Goal: Task Accomplishment & Management: Manage account settings

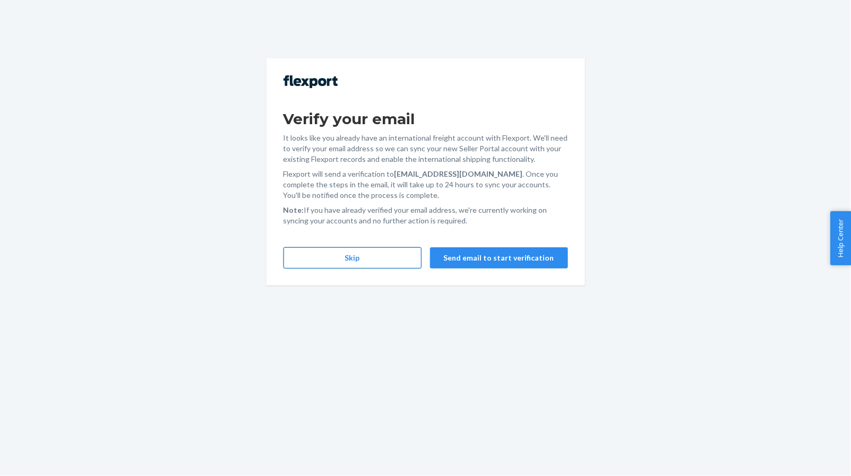
click at [355, 268] on button "Skip" at bounding box center [353, 257] width 138 height 21
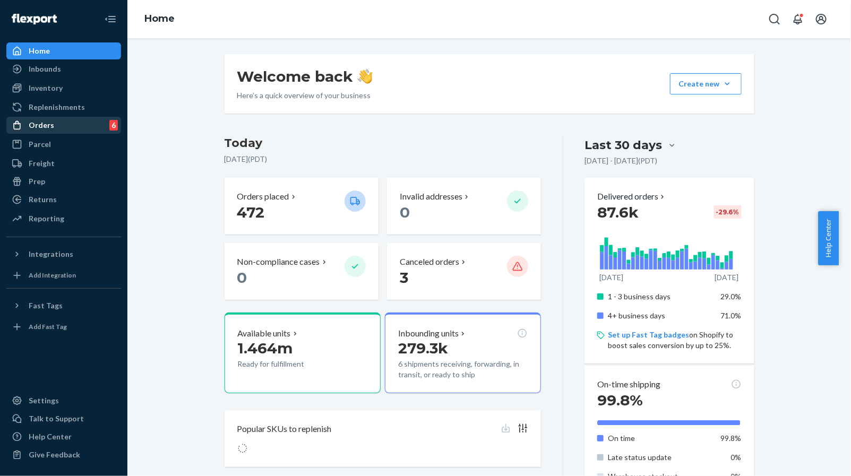
click at [77, 130] on div "Orders 6" at bounding box center [63, 125] width 113 height 15
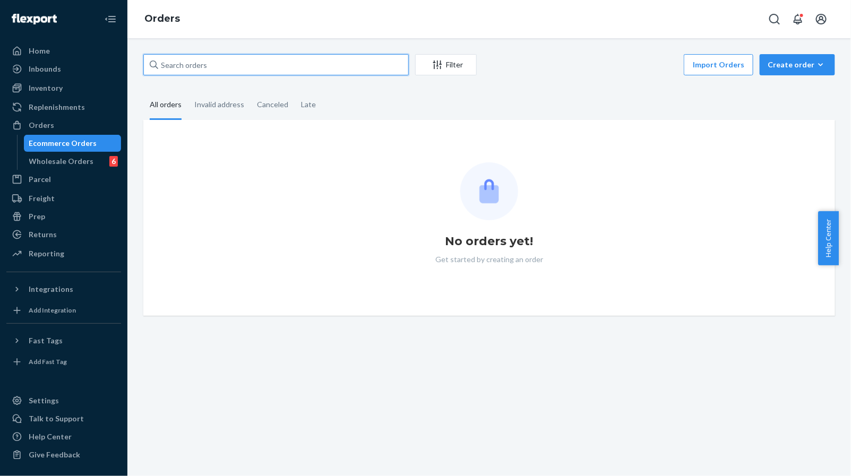
click at [281, 66] on input "text" at bounding box center [275, 64] width 265 height 21
paste input "MU02415483015"
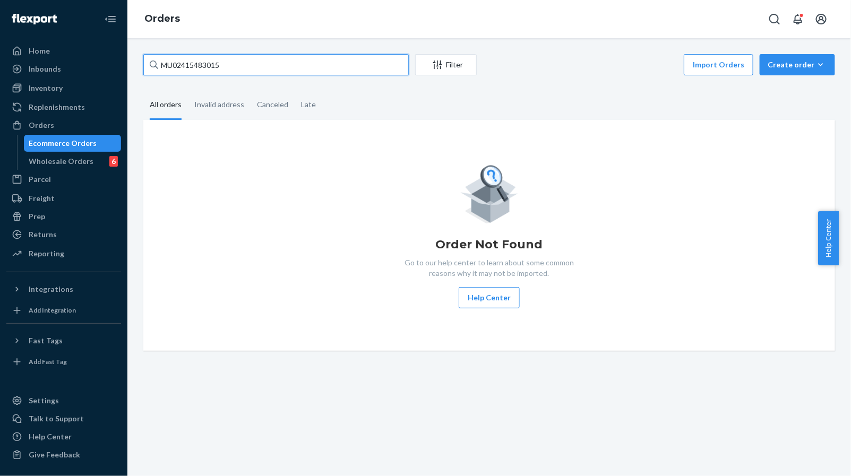
type input "MU02415483015"
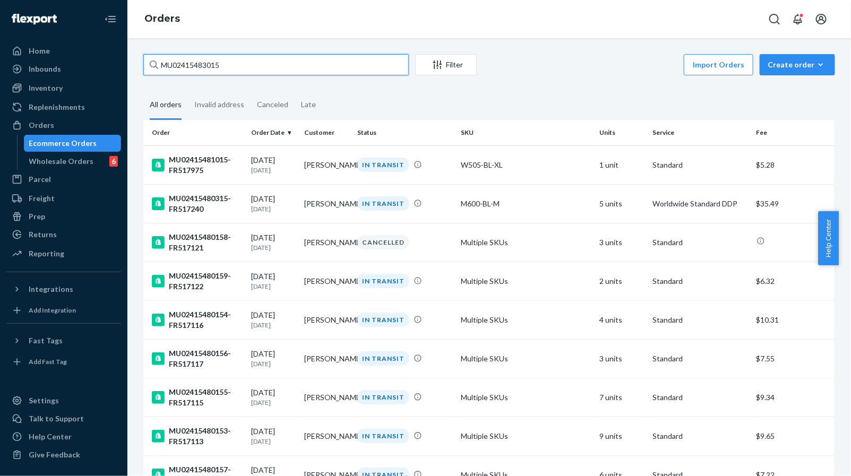
click at [319, 64] on input "MU02415483015" at bounding box center [275, 64] width 265 height 21
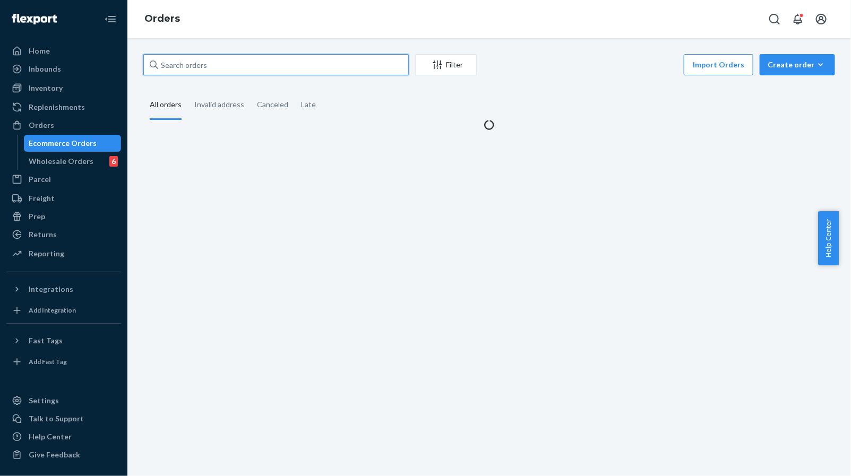
paste input "MU02415483015"
type input "MU02415483015"
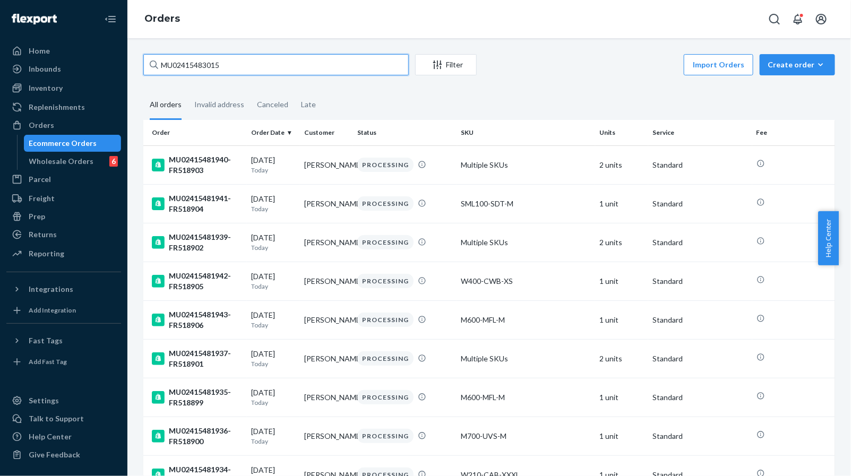
click at [291, 61] on input "MU02415483015" at bounding box center [275, 64] width 265 height 21
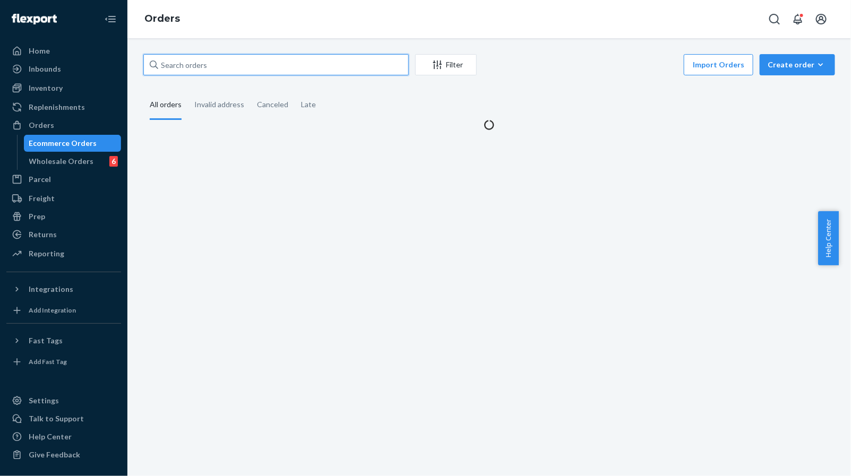
paste input "MU02415483015"
type input "MU02415483015"
paste input "MU02415483015"
type input "MU02415483015"
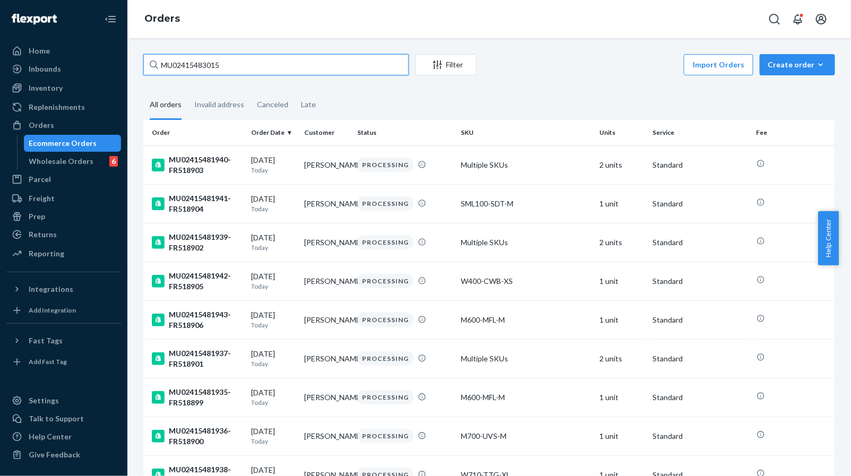
click at [290, 72] on input "MU02415483015" at bounding box center [275, 64] width 265 height 21
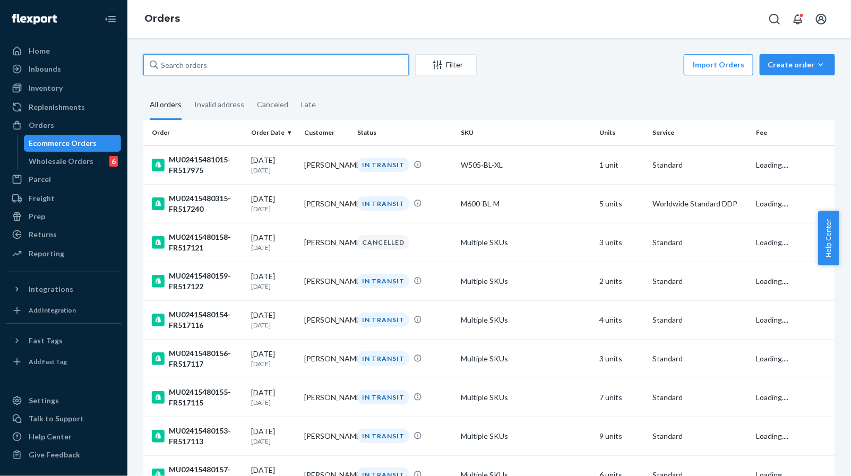
paste input "MU02415483015"
type input "MU02415483015"
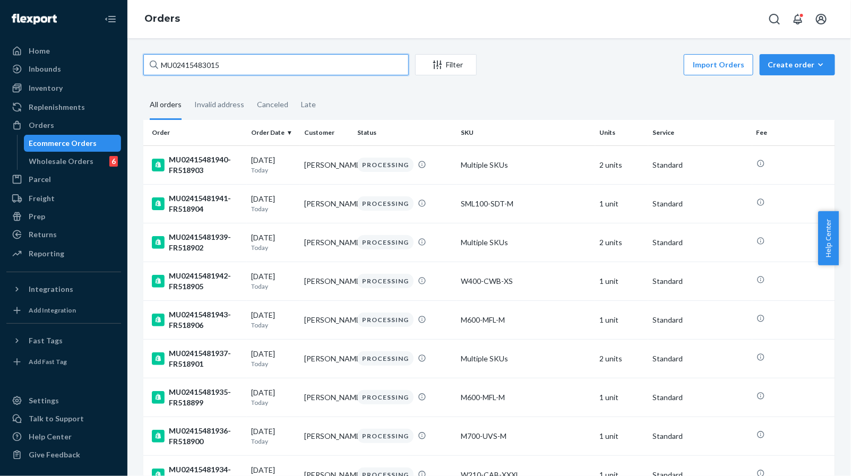
click at [290, 72] on input "MU02415483015" at bounding box center [275, 64] width 265 height 21
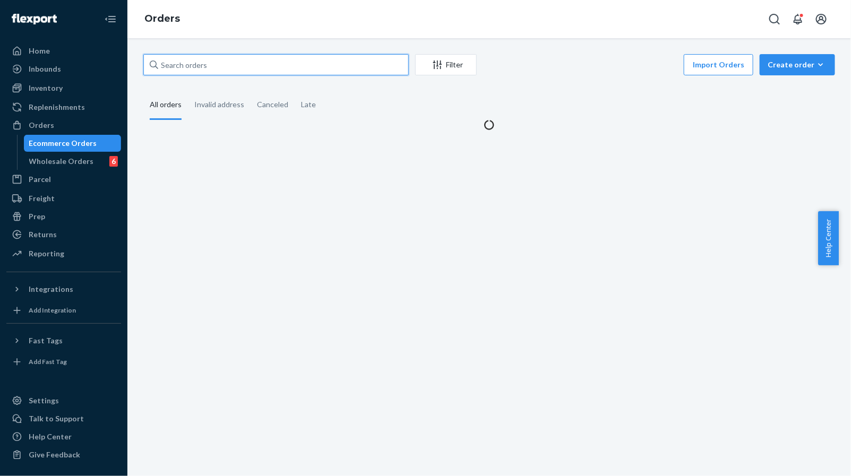
paste input "MU02415483015"
type input "MU02415483015"
paste input "MU02415483015"
type input "MU02415483015"
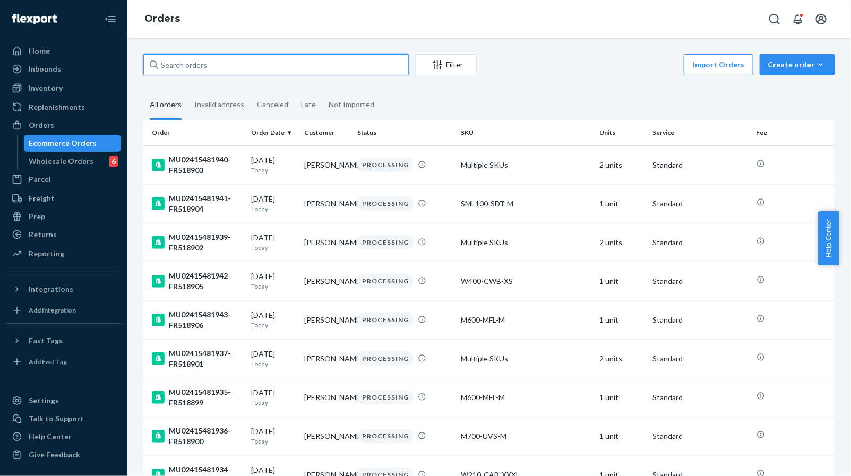
click at [196, 73] on input "text" at bounding box center [275, 64] width 265 height 21
paste input "MU02415483015"
type input "MU02415483015"
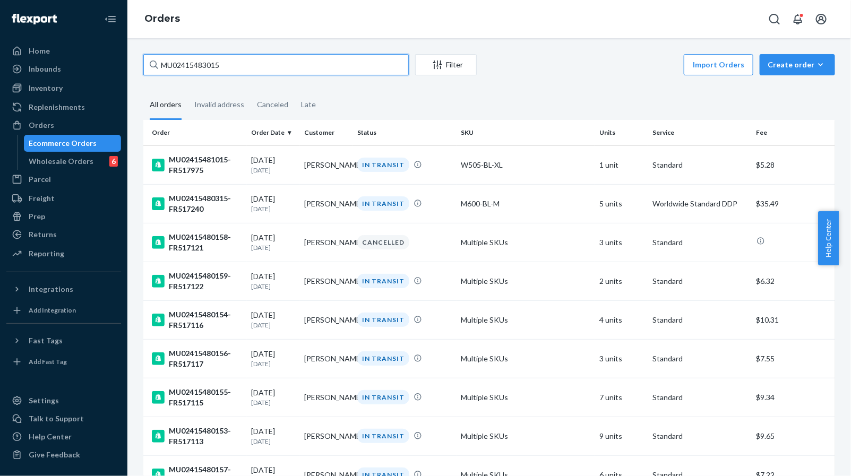
click at [299, 63] on input "MU02415483015" at bounding box center [275, 64] width 265 height 21
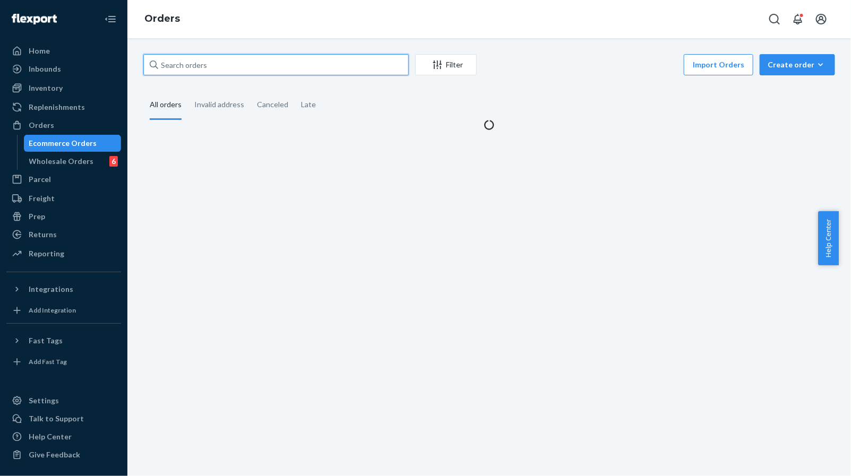
paste input "MU02415483015"
type input "MU02415483015"
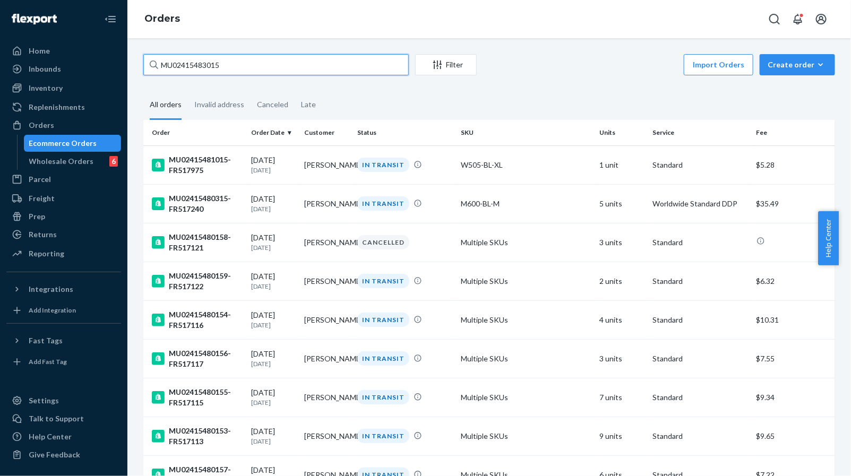
click at [305, 67] on input "MU02415483015" at bounding box center [275, 64] width 265 height 21
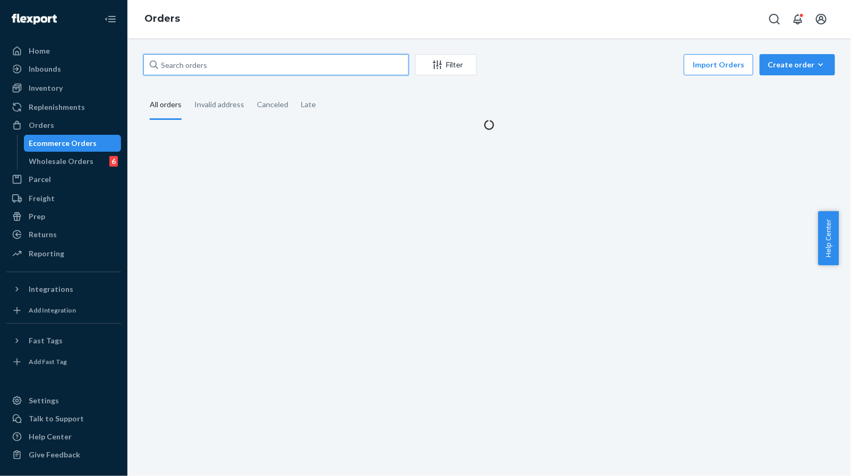
paste input "MU02415483015"
type input "MU02415483015"
paste input "MU02415483015"
type input "MU02415483015"
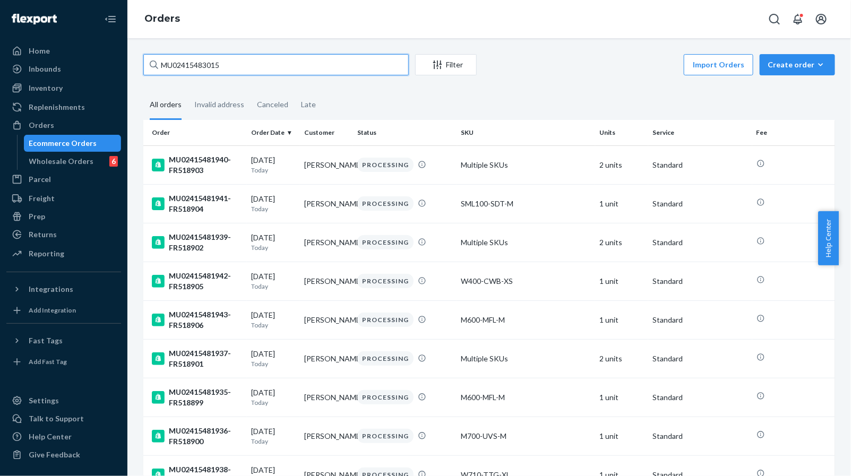
click at [290, 68] on input "MU02415483015" at bounding box center [275, 64] width 265 height 21
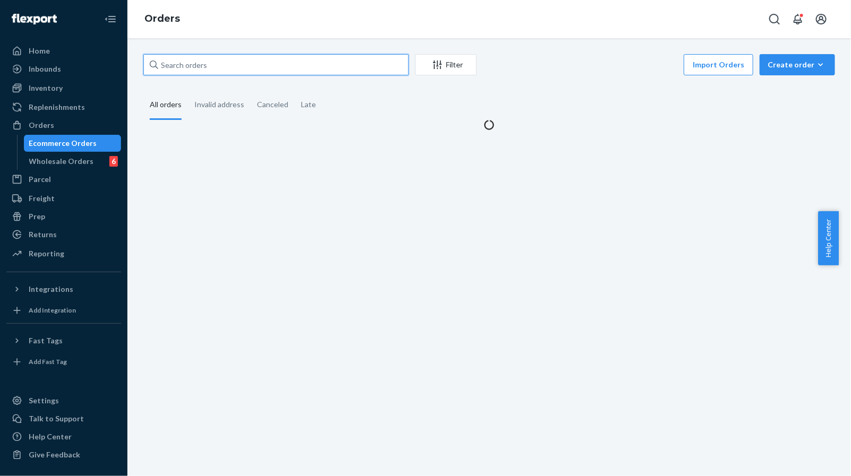
paste input "MU02415483015"
type input "MU02415483015"
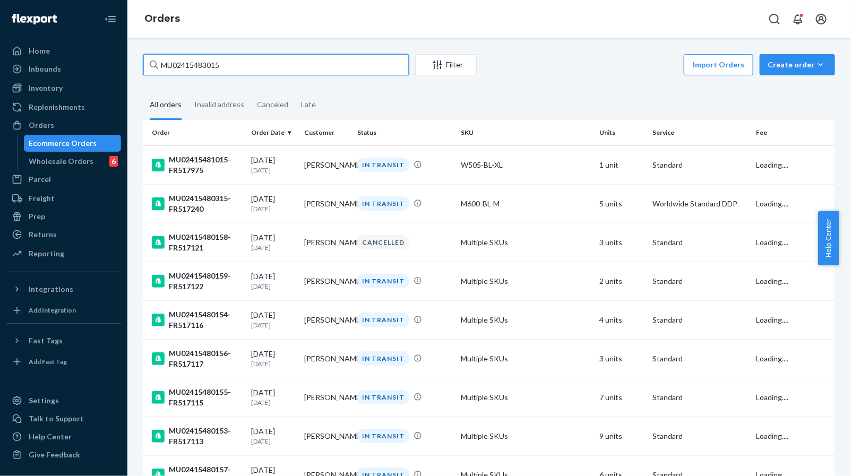
click at [290, 68] on input "MU02415483015" at bounding box center [275, 64] width 265 height 21
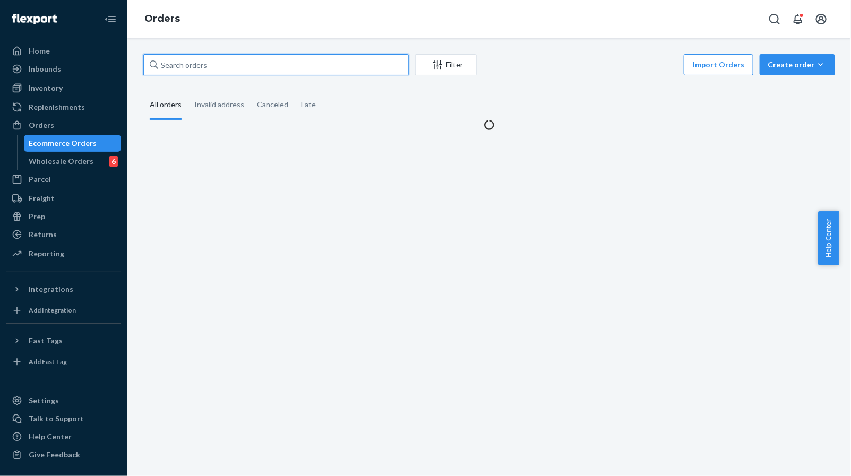
paste input "MU02415483015"
type input "MU02415483015"
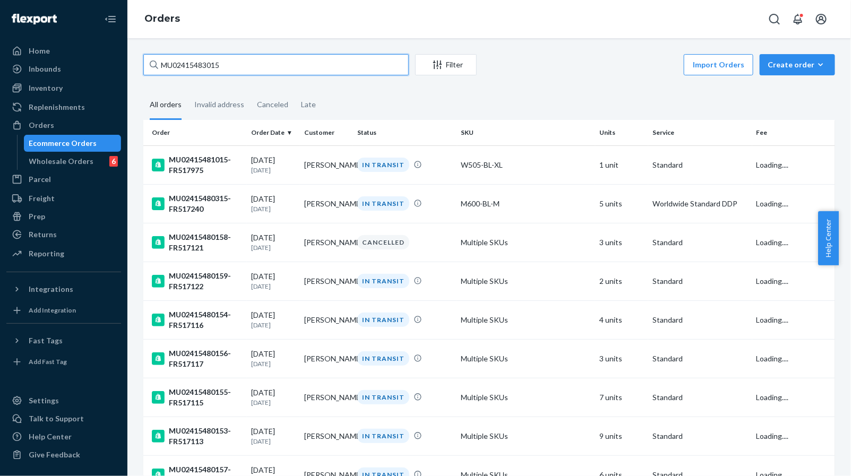
click at [290, 68] on input "MU02415483015" at bounding box center [275, 64] width 265 height 21
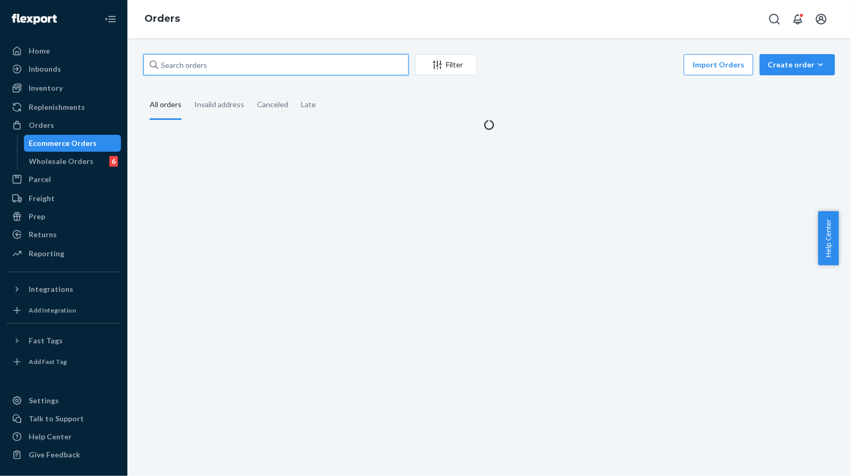
paste input "MU02415483015"
type input "MU02415483015"
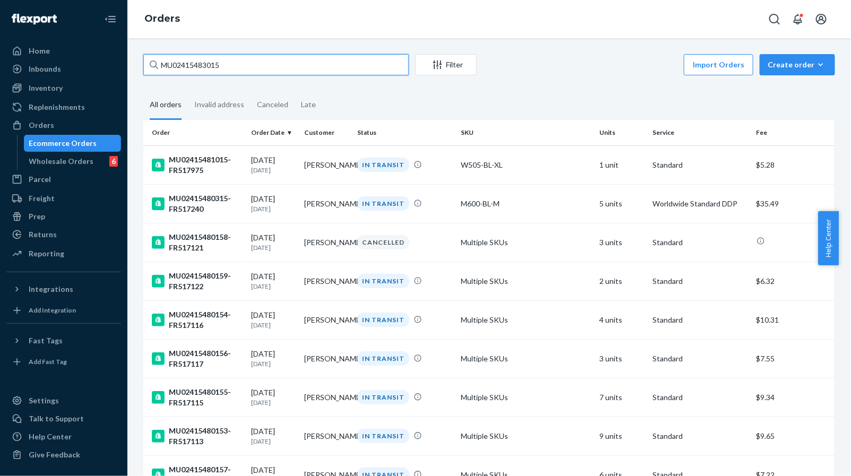
click at [336, 67] on input "MU02415483015" at bounding box center [275, 64] width 265 height 21
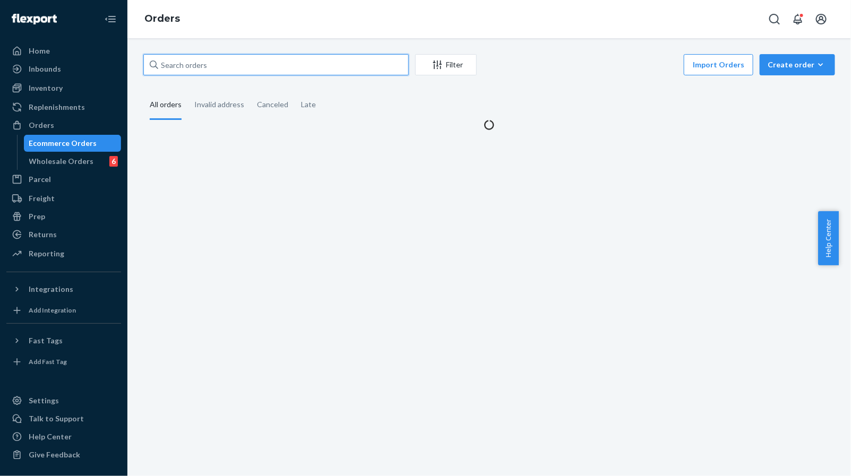
paste input "MU02415483015"
type input "MU02415483015"
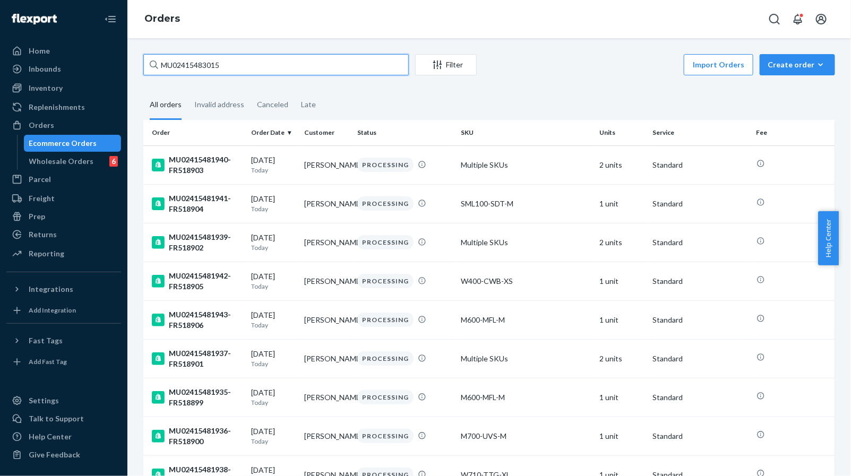
click at [336, 67] on input "MU02415483015" at bounding box center [275, 64] width 265 height 21
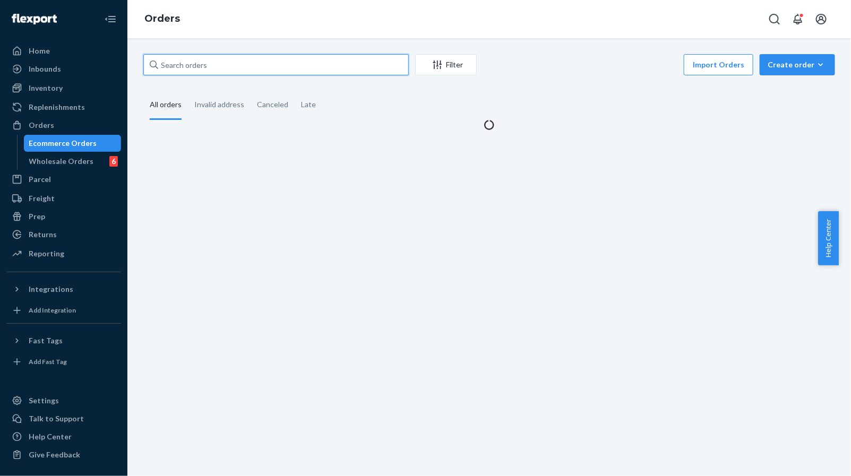
paste input "MU02415483015"
type input "MU02415483015"
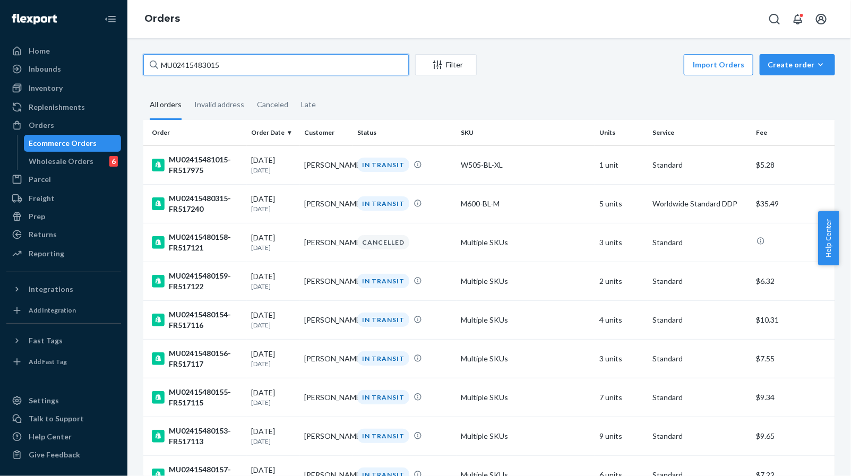
click at [347, 65] on input "MU02415483015" at bounding box center [275, 64] width 265 height 21
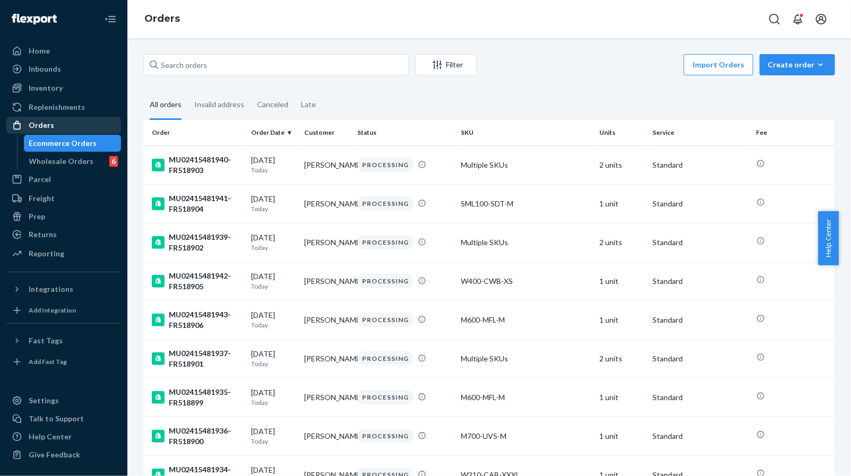
click at [56, 128] on div "Orders" at bounding box center [63, 125] width 113 height 15
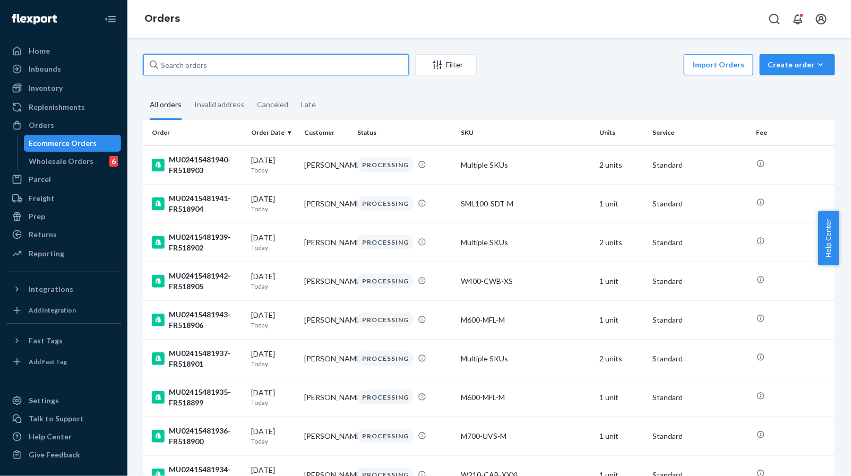
click at [212, 75] on input "text" at bounding box center [275, 64] width 265 height 21
paste input "MU02415483015"
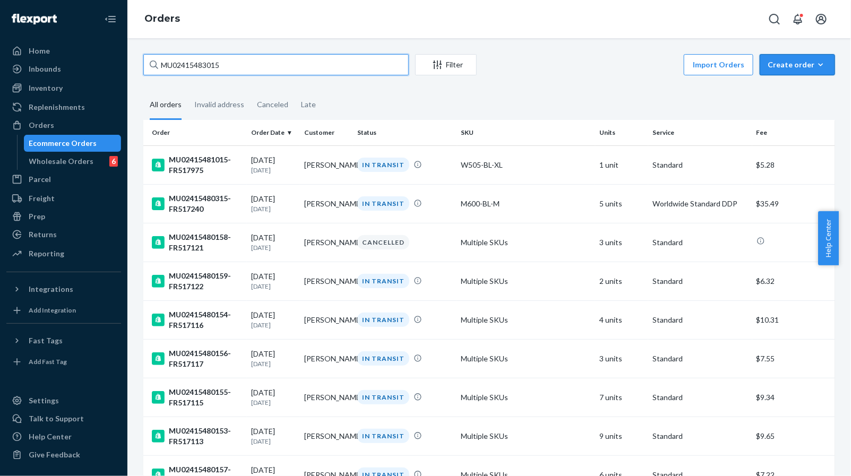
type input "MU02415483015"
click at [340, 68] on input "MU02415483015" at bounding box center [275, 64] width 265 height 21
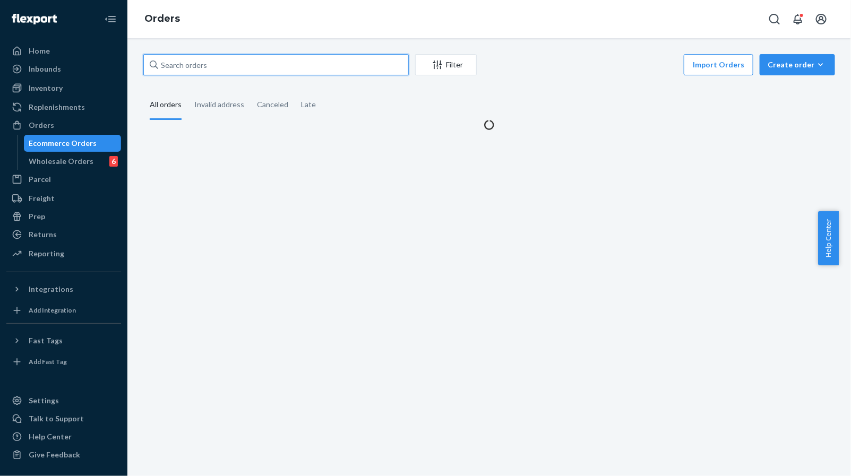
paste input "MU02415483015"
type input "MU02415483015"
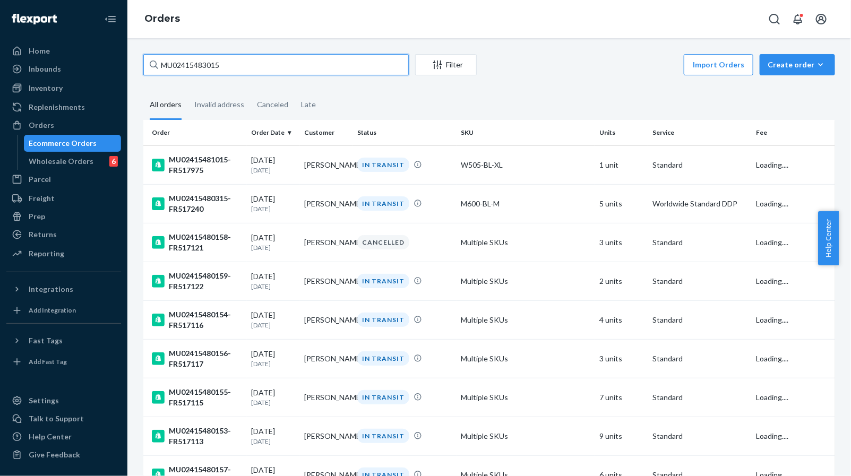
click at [303, 62] on input "MU02415483015" at bounding box center [275, 64] width 265 height 21
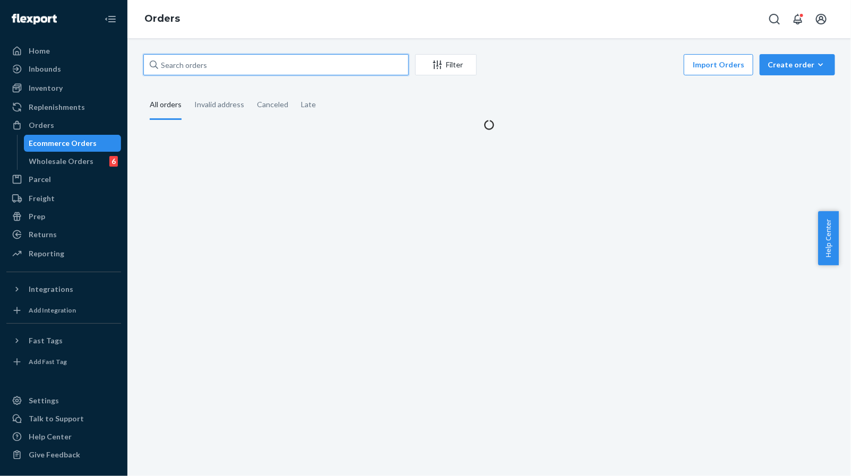
paste input "MU02415483015"
type input "MU02415483015"
paste input "MU02415483015"
type input "MU02415483015"
paste input "MU02415483015"
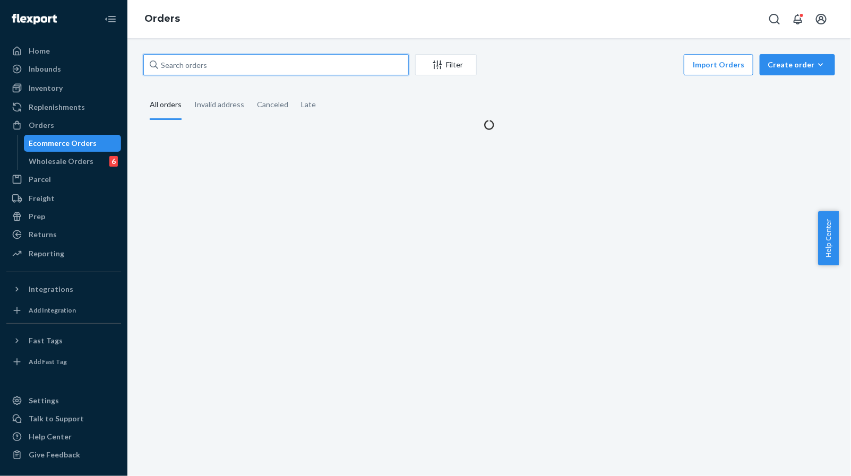
type input "MU02415483015"
paste input "MU02415483015"
type input "MU02415483015"
paste input "MU02415483015"
type input "MU02415483015"
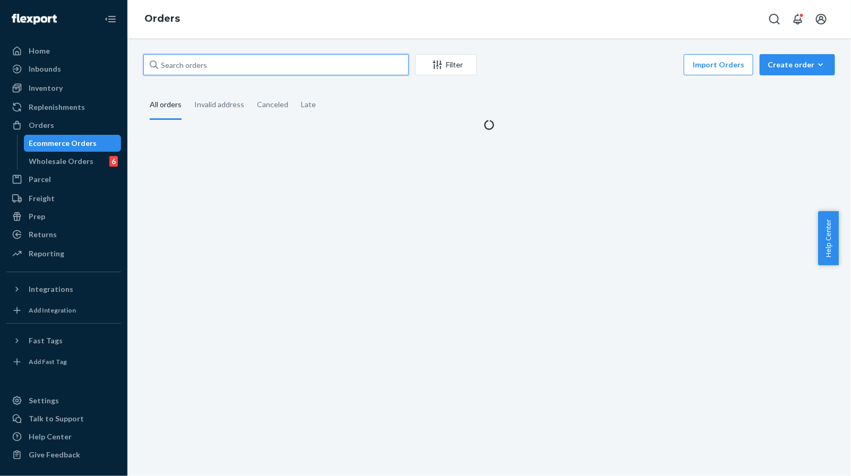
paste input "MU02415483015"
type input "MU02415483015"
paste input "MU02415483015"
type input "MU02415483015"
paste input "MU02415483015"
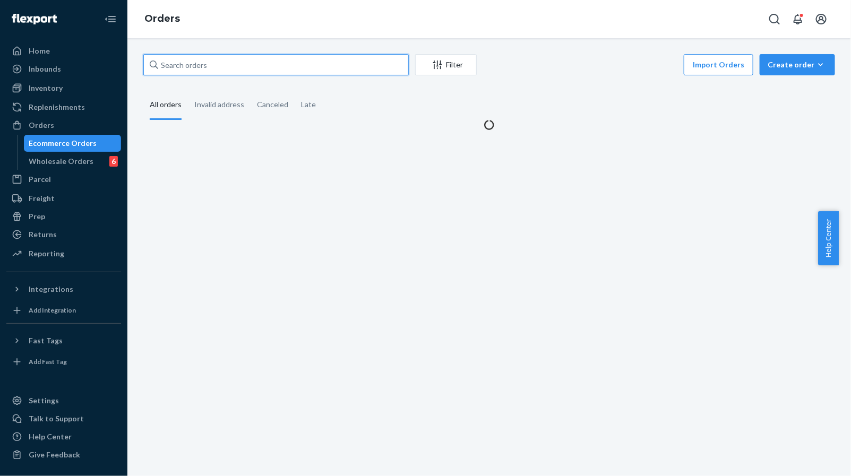
type input "MU02415483015"
paste input "MU02415483015"
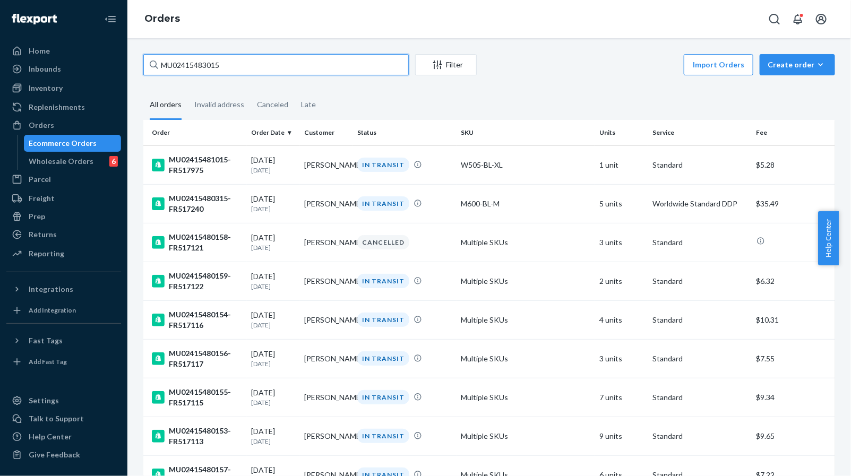
click at [323, 62] on input "MU02415483015" at bounding box center [275, 64] width 265 height 21
paste input "text"
type input "MU024154830"
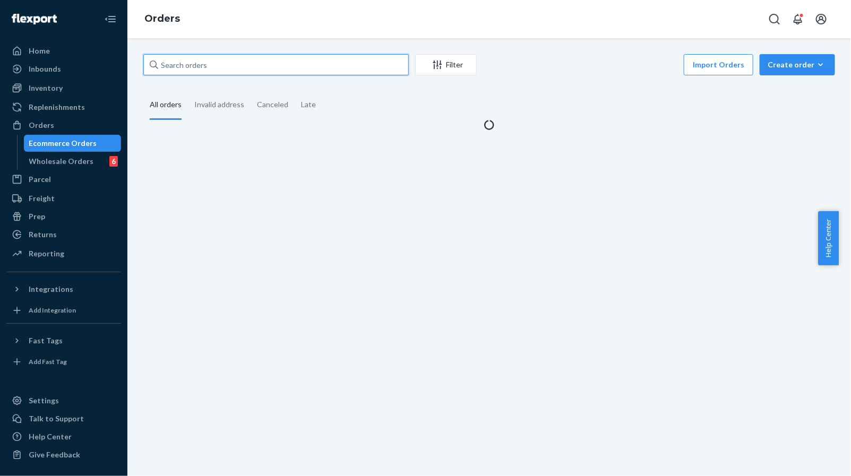
paste input "MU02415483015"
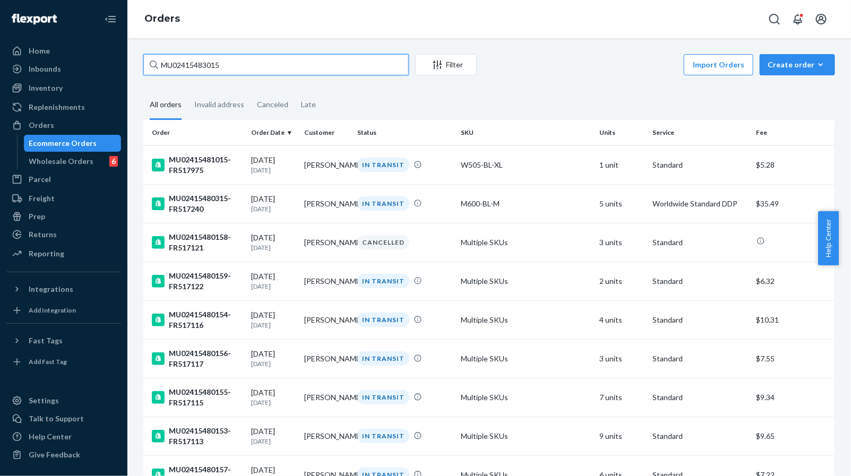
paste input "text"
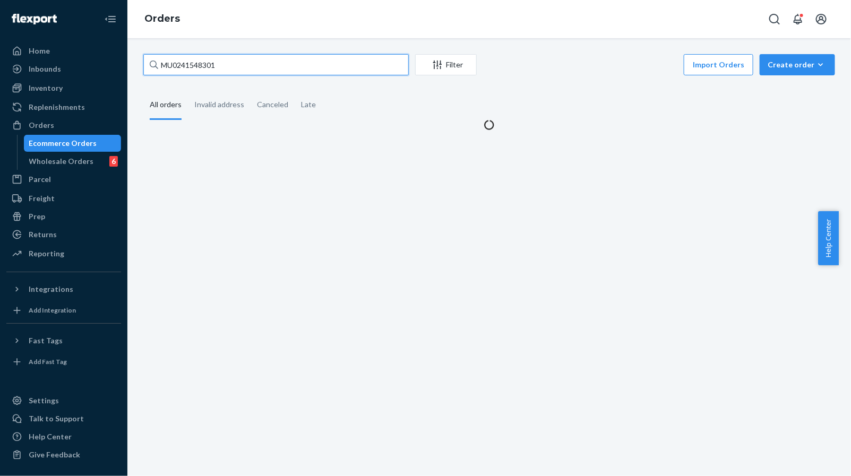
paste input "MU02415483015"
type input "MU0241548301MU02415483015"
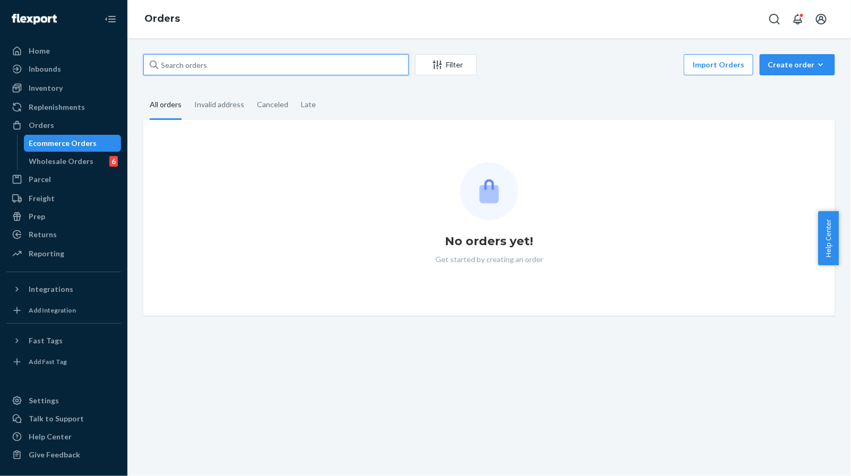
paste input "MU02415483015"
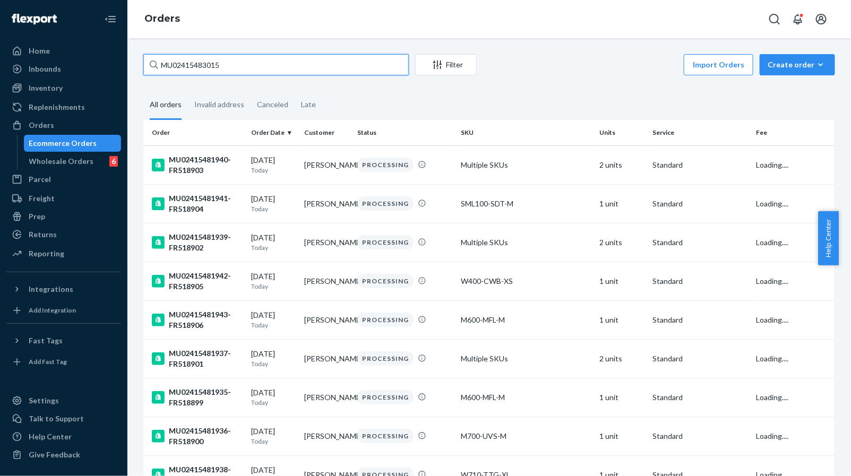
type input "MU02415483015"
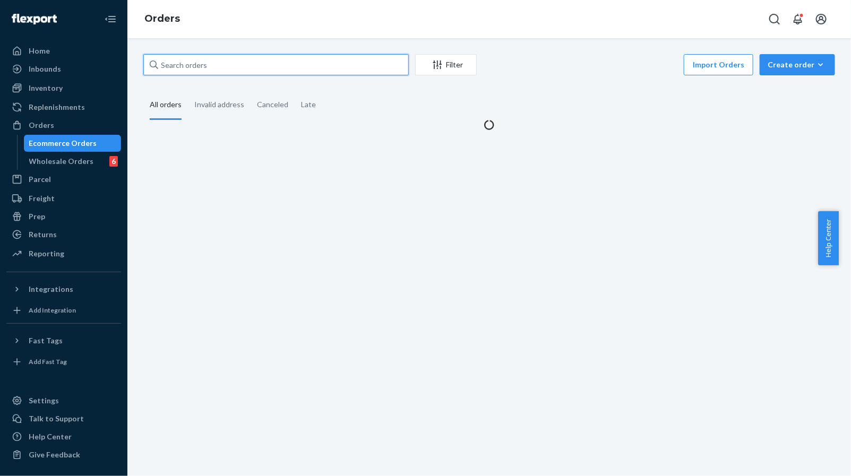
paste input "MU02415483015"
type input "MU02415483015"
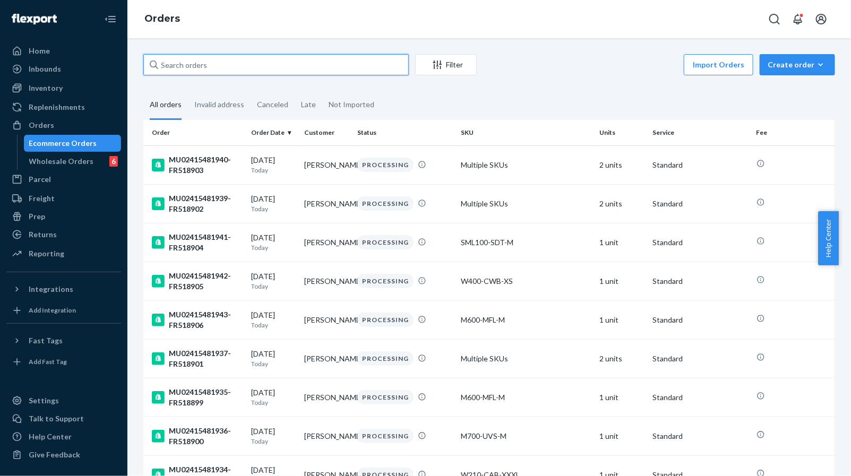
click at [339, 73] on input "text" at bounding box center [275, 64] width 265 height 21
paste input "MU02415483015"
type input "MU02415483015"
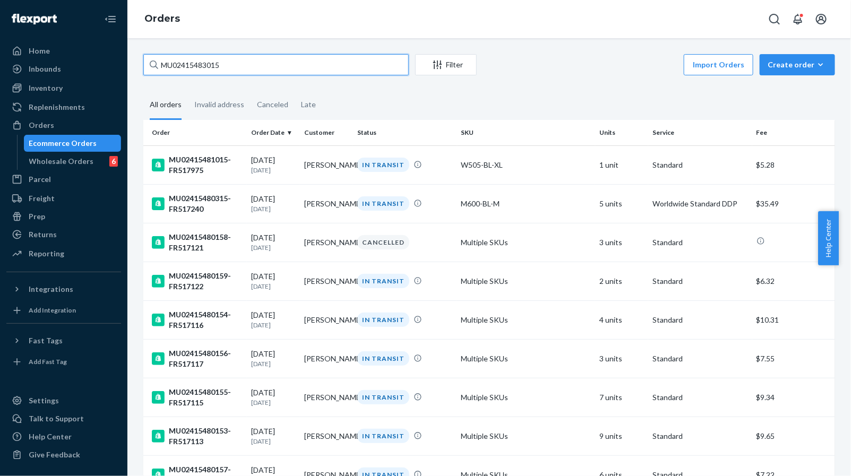
click at [312, 62] on input "MU02415483015" at bounding box center [275, 64] width 265 height 21
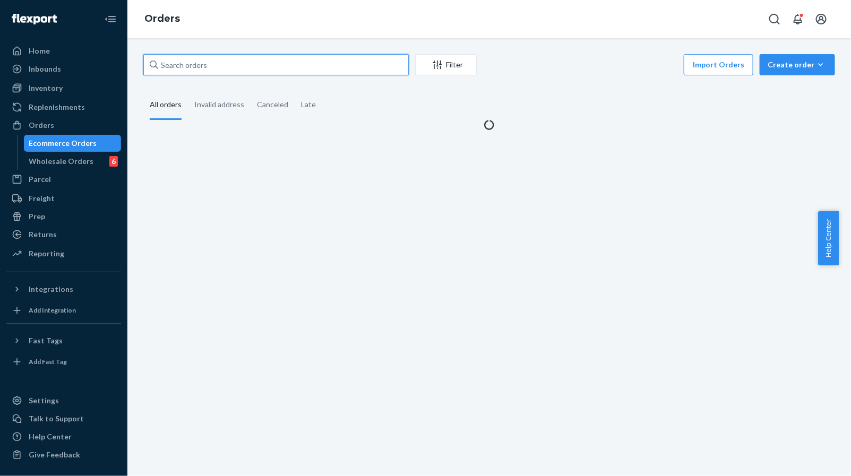
paste input "MU02415483015"
type input "MU02415483015"
paste input "MU02415483015"
type input "MU02415483015"
paste input "MU02415483015"
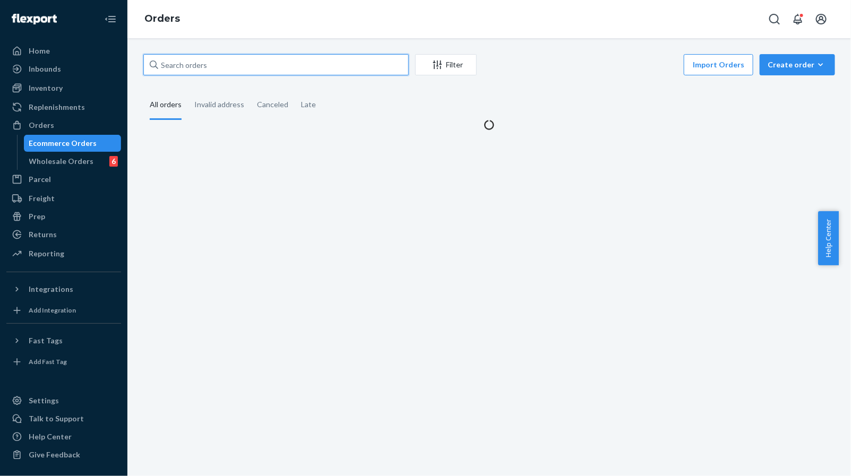
type input "MU02415483015"
paste input "MU02415483015"
type input "MU02415483015"
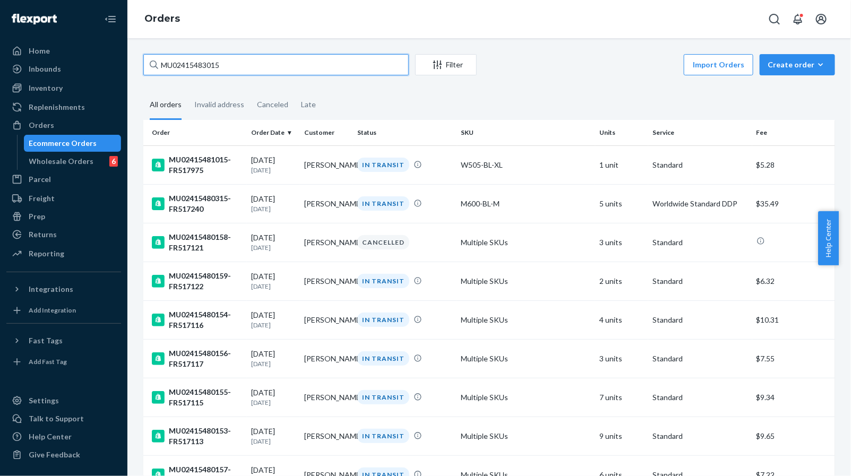
click at [319, 66] on input "MU02415483015" at bounding box center [275, 64] width 265 height 21
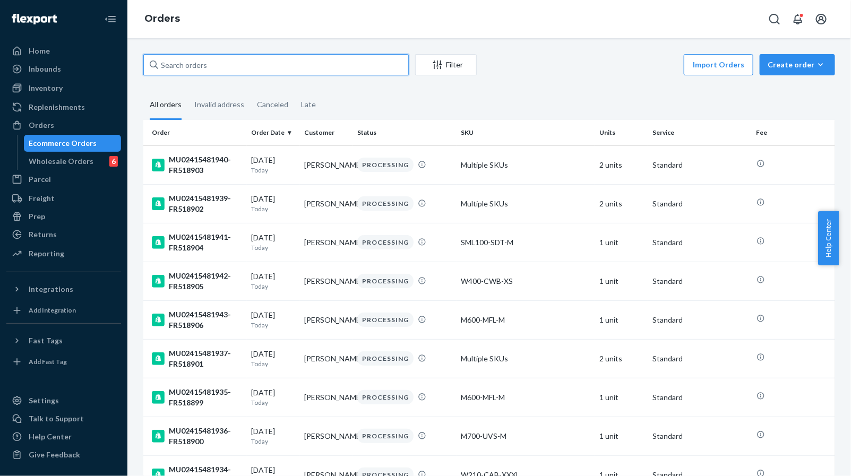
paste input "MU02415483015"
type input "MU02415483015"
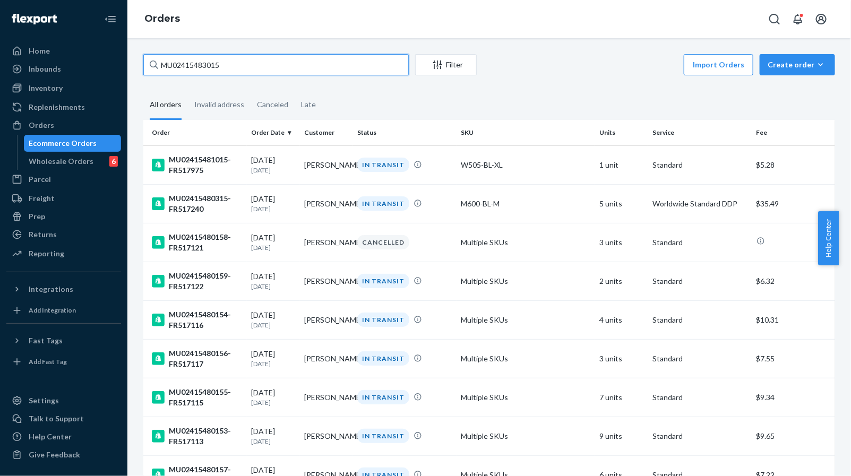
click at [339, 68] on input "MU02415483015" at bounding box center [275, 64] width 265 height 21
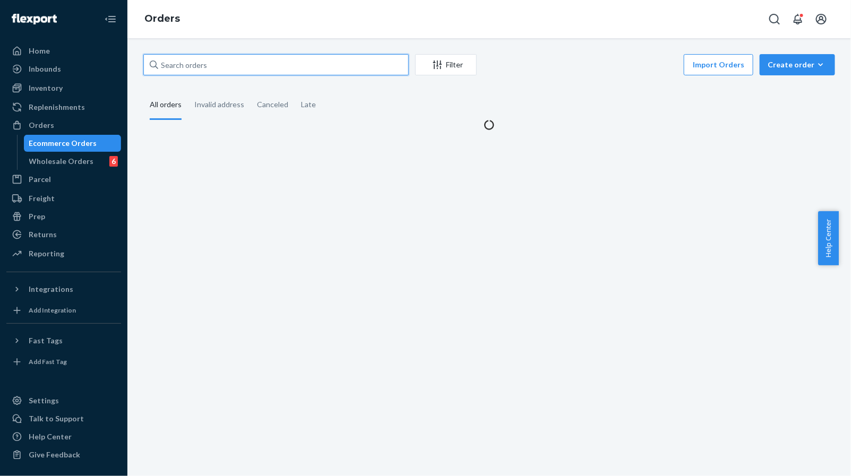
paste input "MU02415483015"
type input "MU02415483015"
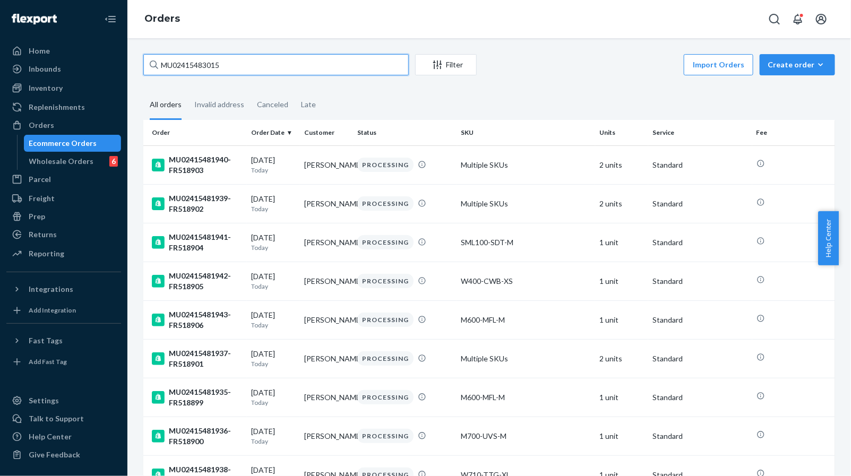
click at [339, 68] on input "MU02415483015" at bounding box center [275, 64] width 265 height 21
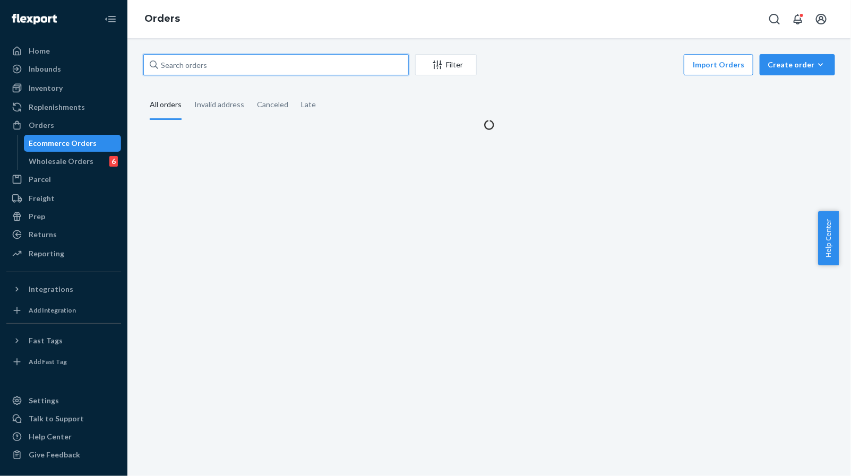
paste input "MU02415483015"
type input "MU02415483015"
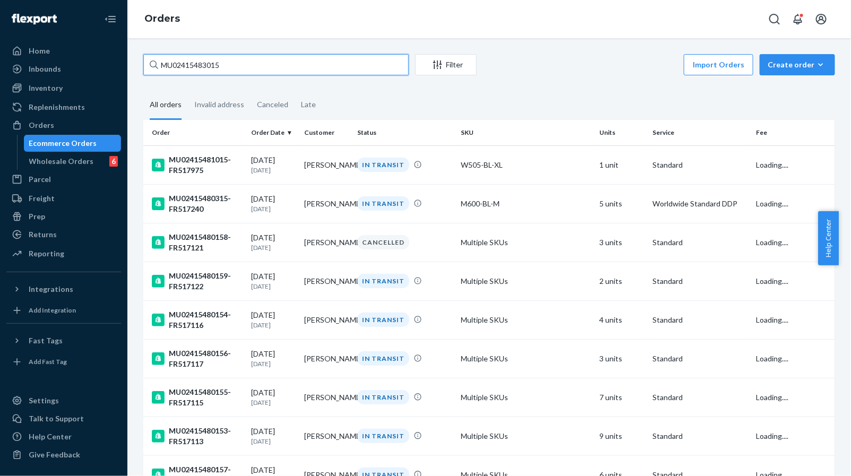
click at [339, 68] on input "MU02415483015" at bounding box center [275, 64] width 265 height 21
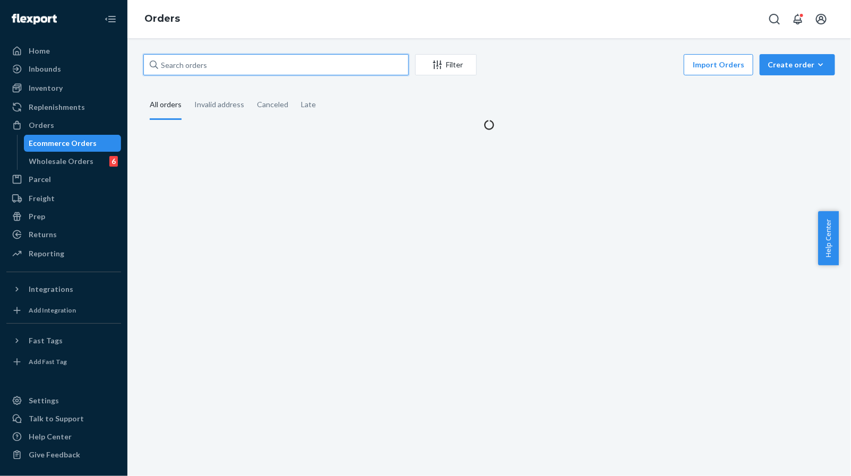
paste input "MU02415483015"
type input "MU02415483015"
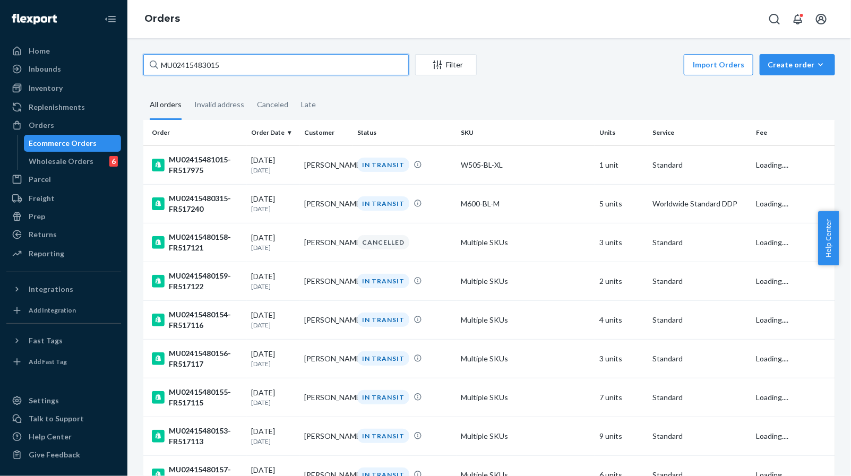
click at [339, 68] on input "MU02415483015" at bounding box center [275, 64] width 265 height 21
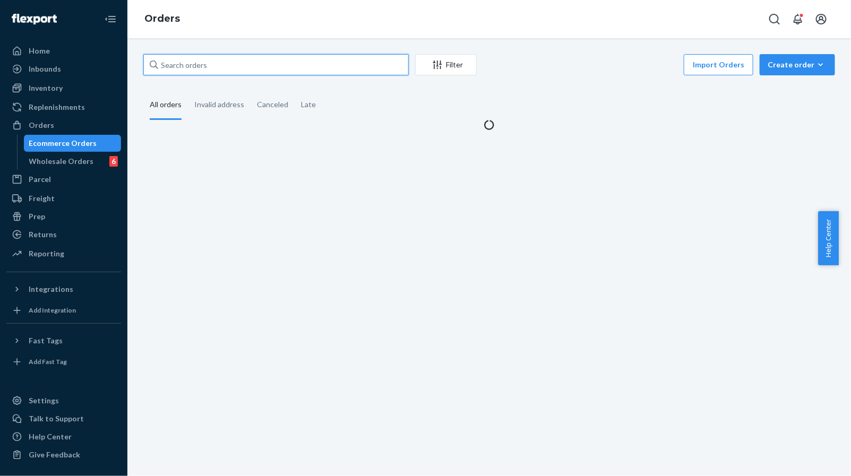
paste input "MU02415483015"
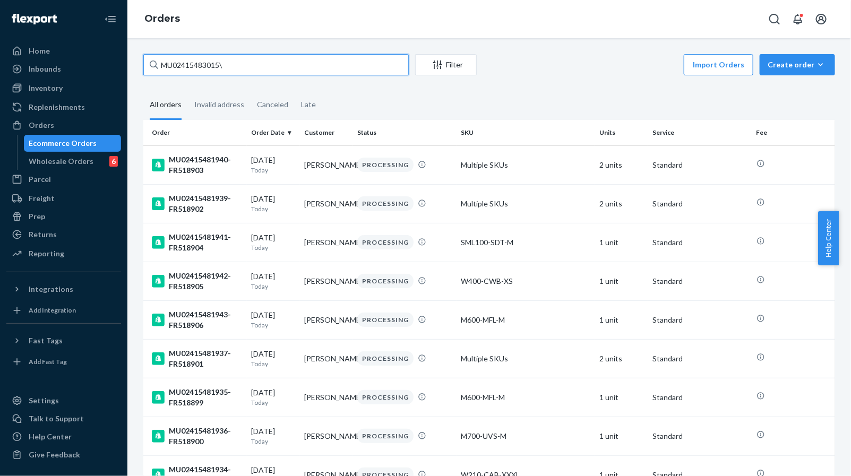
type input "MU02415483015"
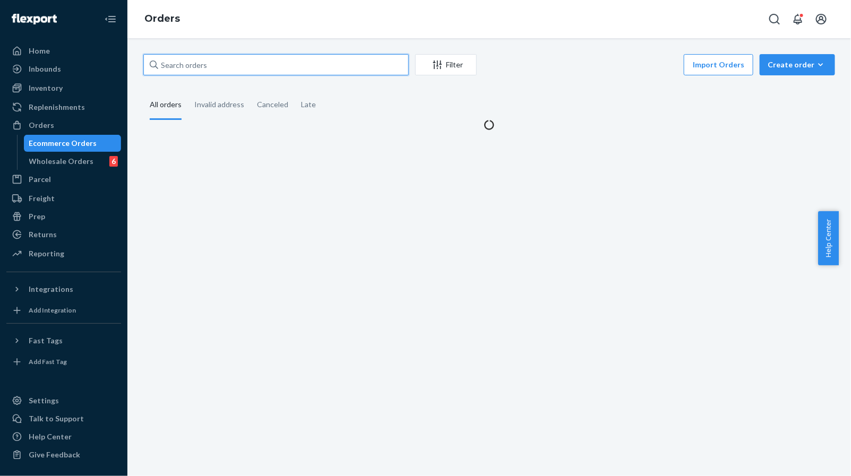
paste input "MU02415483015"
type input "MU02415483015"
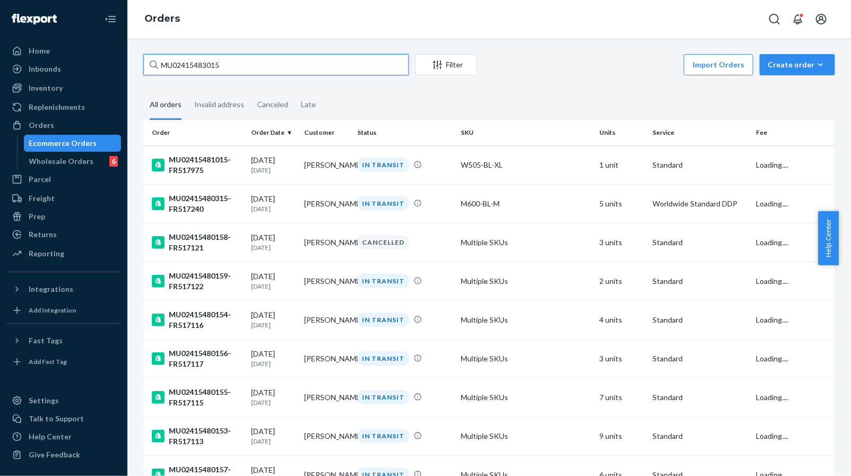
click at [339, 68] on input "MU02415483015" at bounding box center [275, 64] width 265 height 21
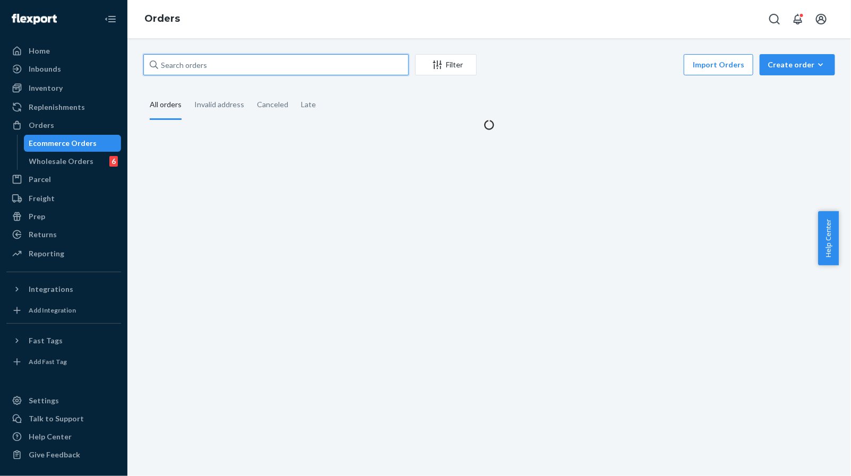
paste input "MU02415483015"
type input "MU02415483015"
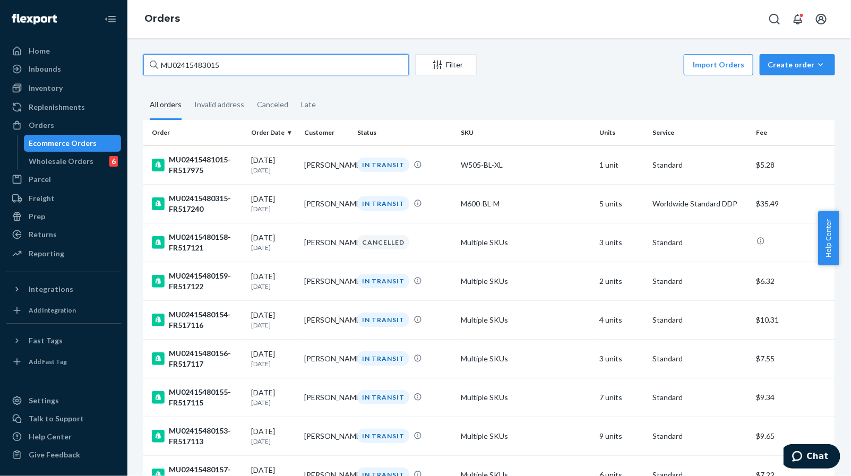
click at [236, 64] on input "MU02415483015" at bounding box center [275, 64] width 265 height 21
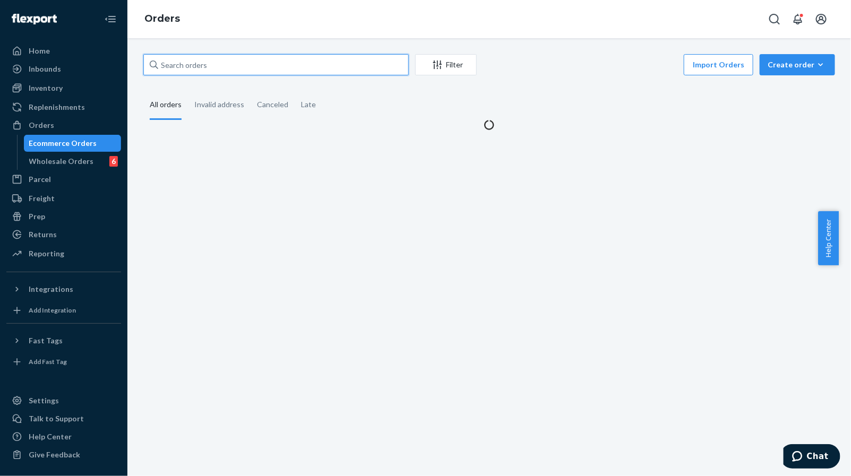
paste input "MU02415483015"
type input "MU02415483015"
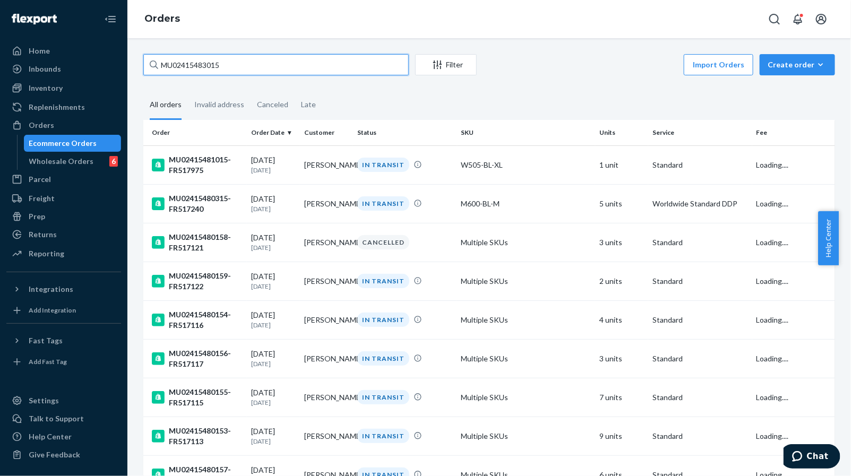
click at [313, 70] on input "MU02415483015" at bounding box center [275, 64] width 265 height 21
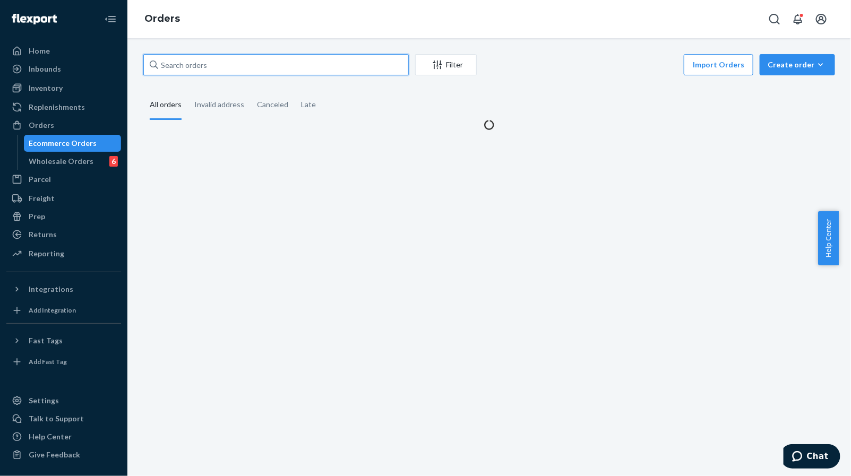
paste input "MU02415483015"
type input "MU02415483015"
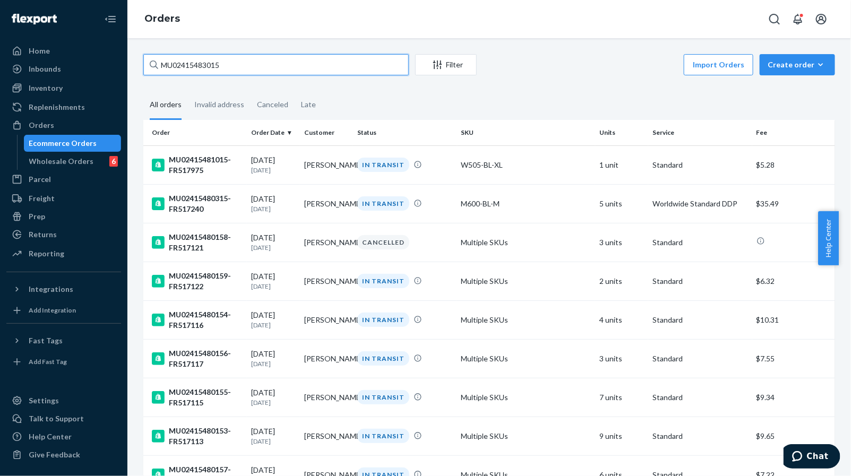
click at [233, 68] on input "MU02415483015" at bounding box center [275, 64] width 265 height 21
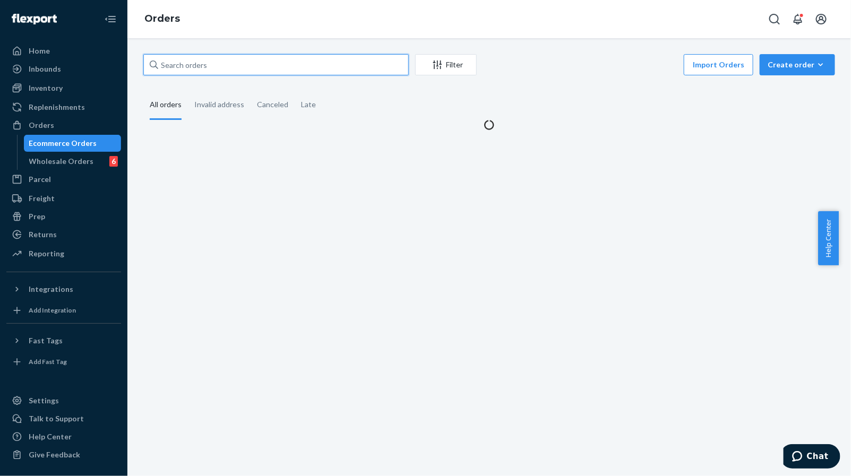
paste input "MU02415481498"
type input "MU02415481498"
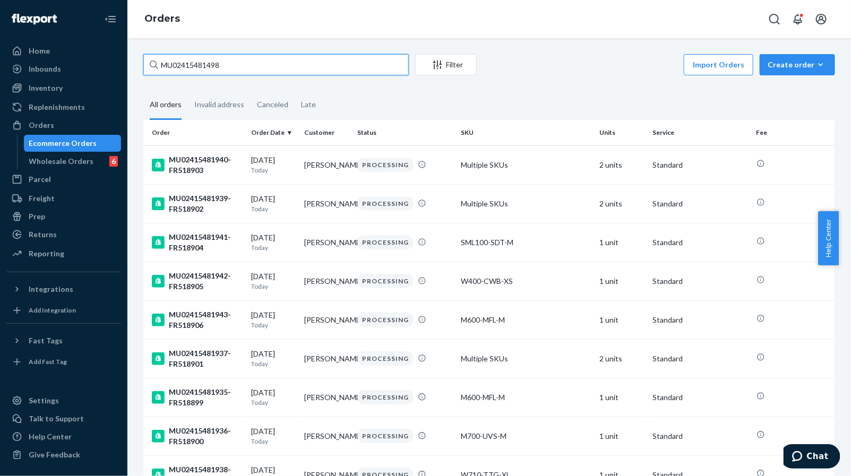
click at [319, 65] on input "MU02415481498" at bounding box center [275, 64] width 265 height 21
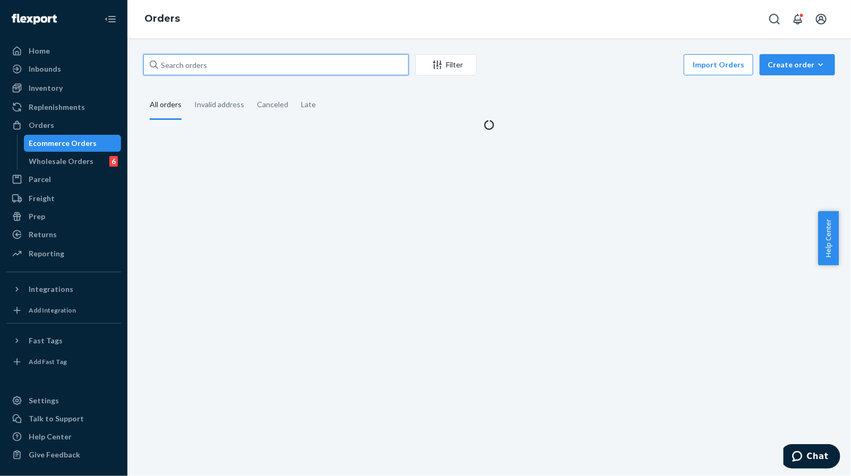
paste input "MU02415481498"
type input "MU02415481498"
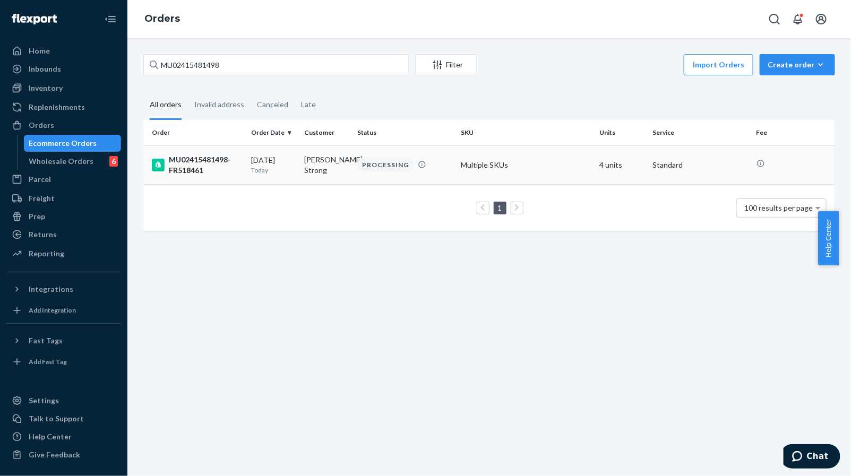
click at [317, 170] on td "[PERSON_NAME] Strong" at bounding box center [326, 164] width 53 height 39
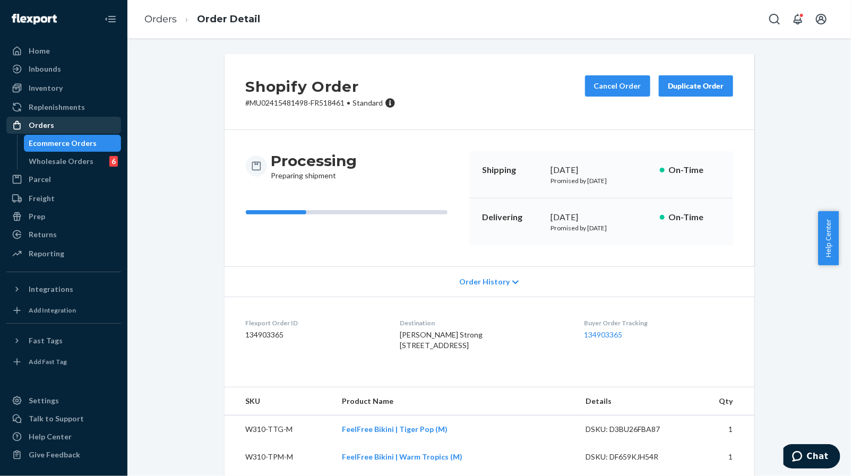
click at [49, 131] on div "Orders" at bounding box center [63, 125] width 113 height 15
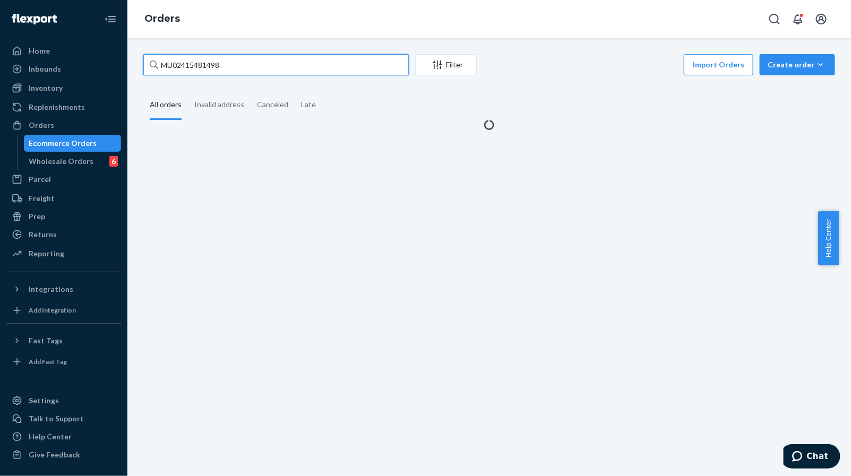
click at [295, 63] on input "MU02415481498" at bounding box center [275, 64] width 265 height 21
paste input "MU02415481498"
type input "MU02415481498"
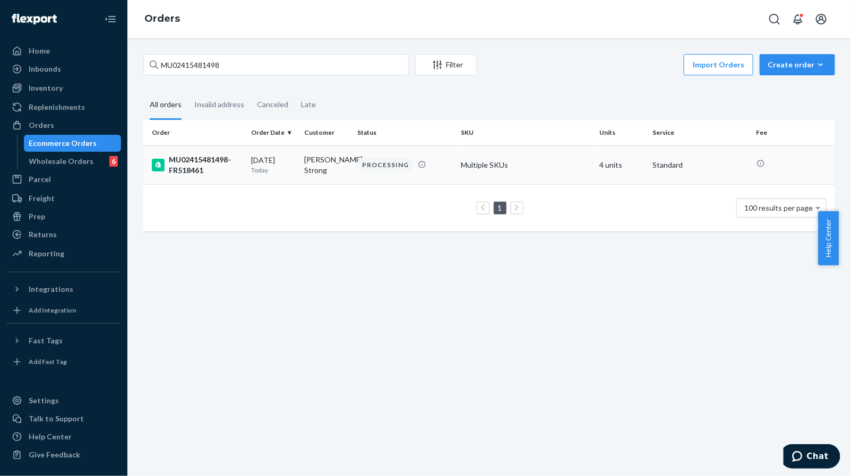
click at [331, 175] on td "[PERSON_NAME] Strong" at bounding box center [326, 164] width 53 height 39
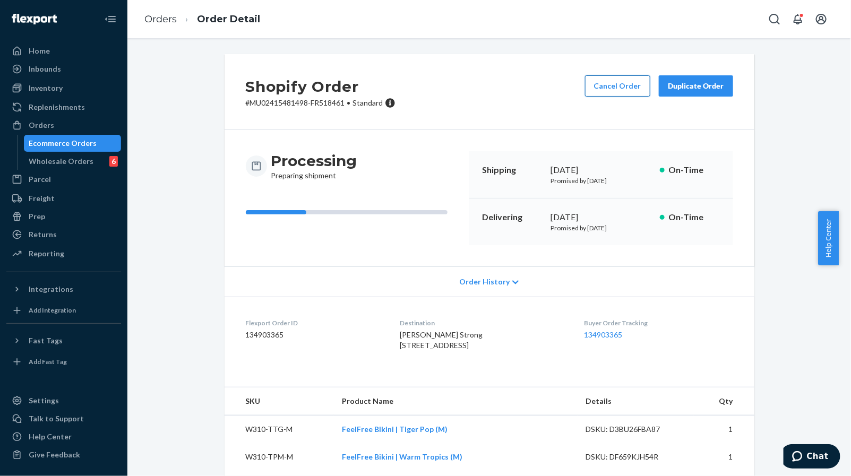
click at [600, 95] on button "Cancel Order" at bounding box center [617, 85] width 65 height 21
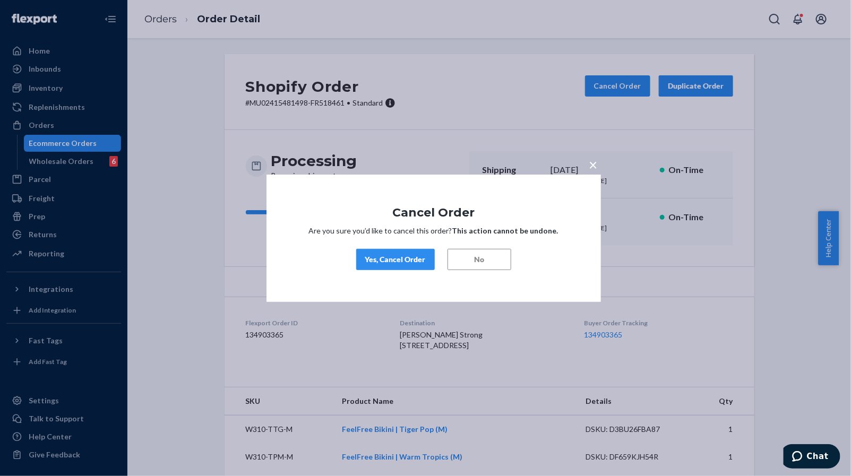
click at [594, 164] on span "×" at bounding box center [593, 164] width 8 height 18
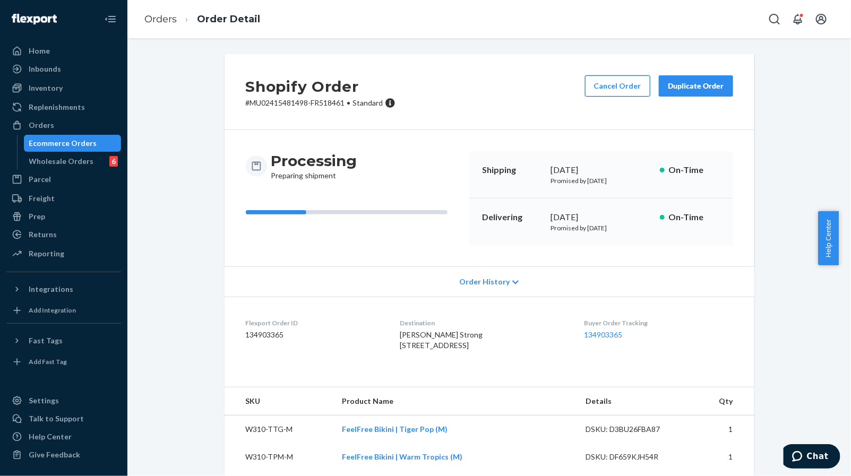
click at [588, 79] on button "Cancel Order" at bounding box center [617, 85] width 65 height 21
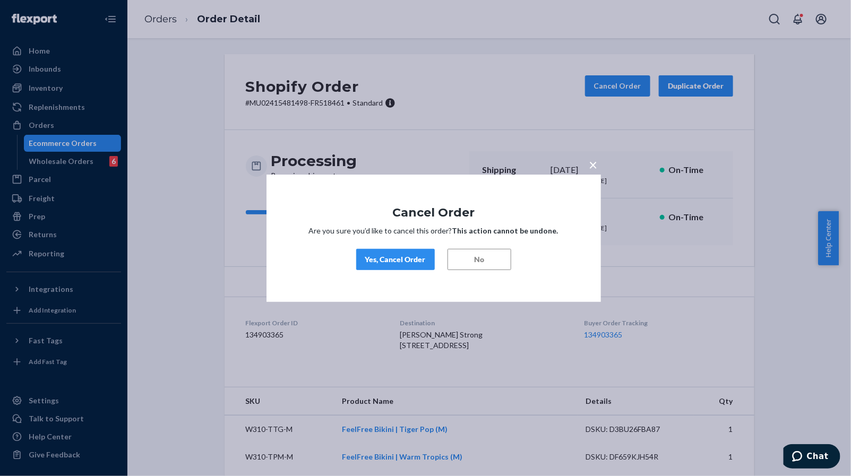
click at [401, 257] on div "Yes, Cancel Order" at bounding box center [395, 259] width 61 height 11
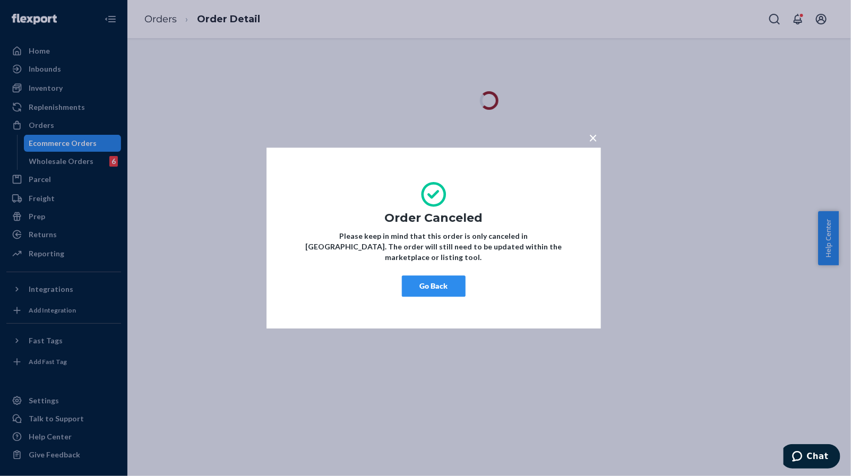
drag, startPoint x: 424, startPoint y: 274, endPoint x: 618, endPoint y: 250, distance: 195.8
click at [424, 276] on button "Go Back" at bounding box center [434, 286] width 64 height 21
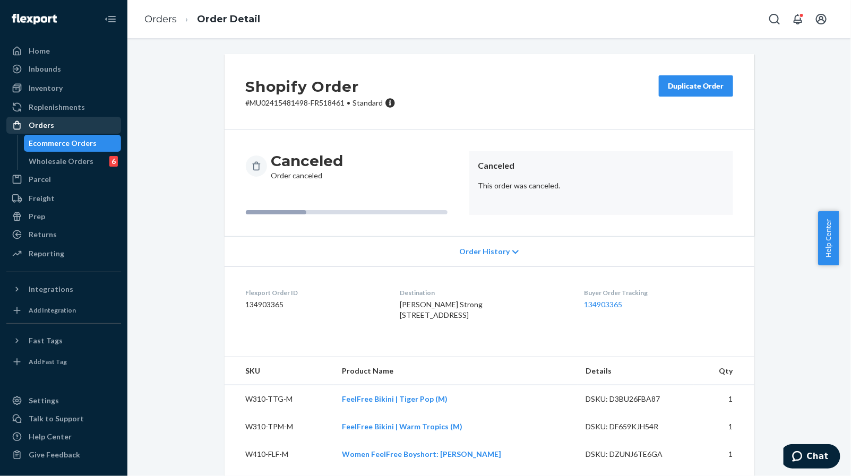
click at [75, 128] on div "Orders" at bounding box center [63, 125] width 113 height 15
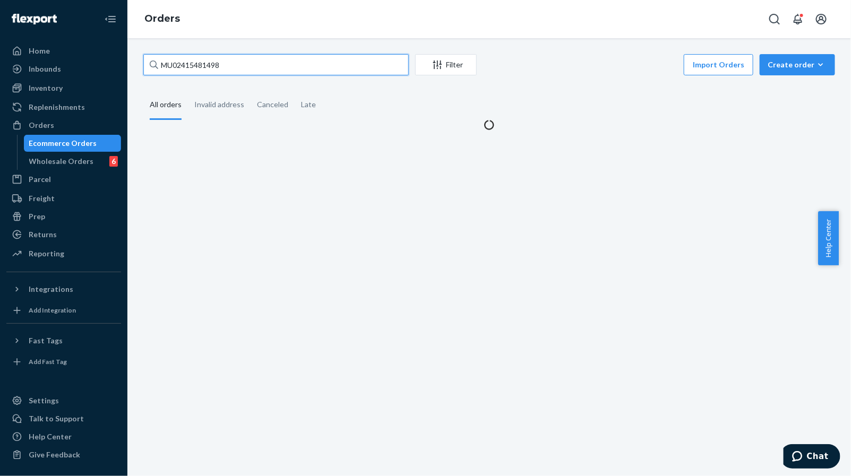
click at [330, 64] on input "MU02415481498" at bounding box center [275, 64] width 265 height 21
paste input "MU02415482493"
type input "MU02415482493"
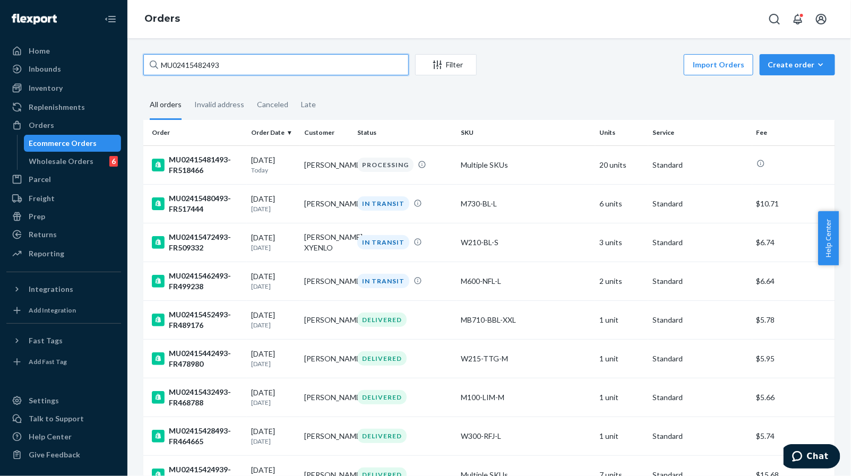
click at [303, 69] on input "MU02415482493" at bounding box center [275, 64] width 265 height 21
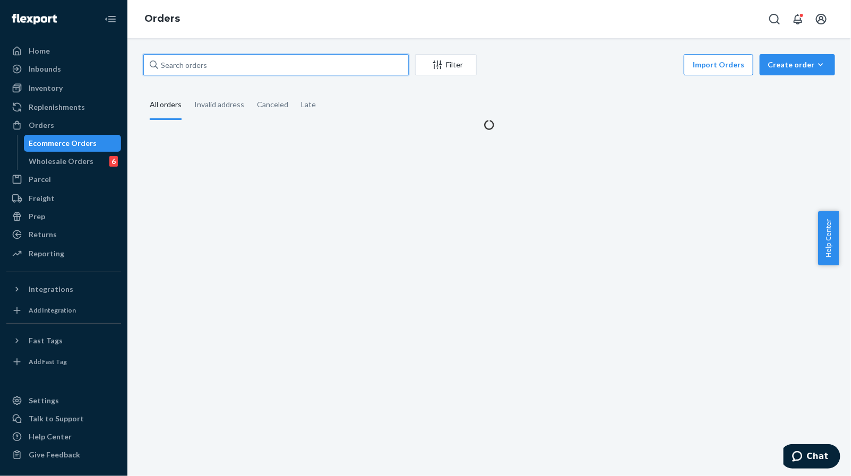
paste input "MU02415482493"
type input "MU02415482493"
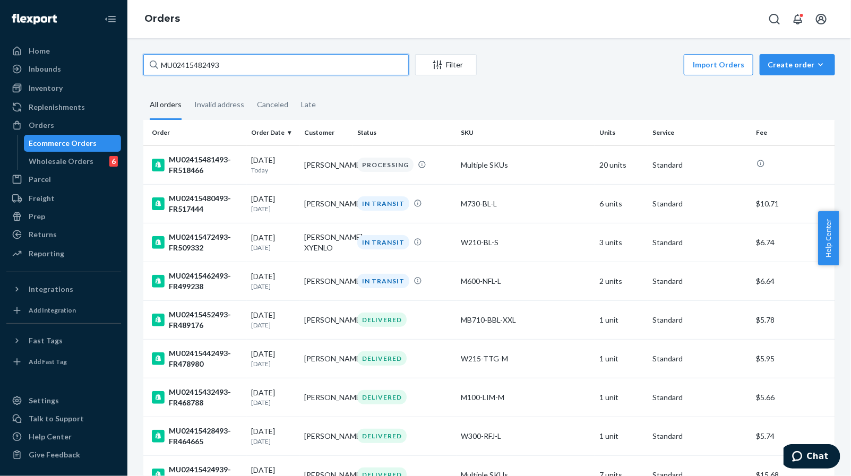
click at [329, 63] on input "MU02415482493" at bounding box center [275, 64] width 265 height 21
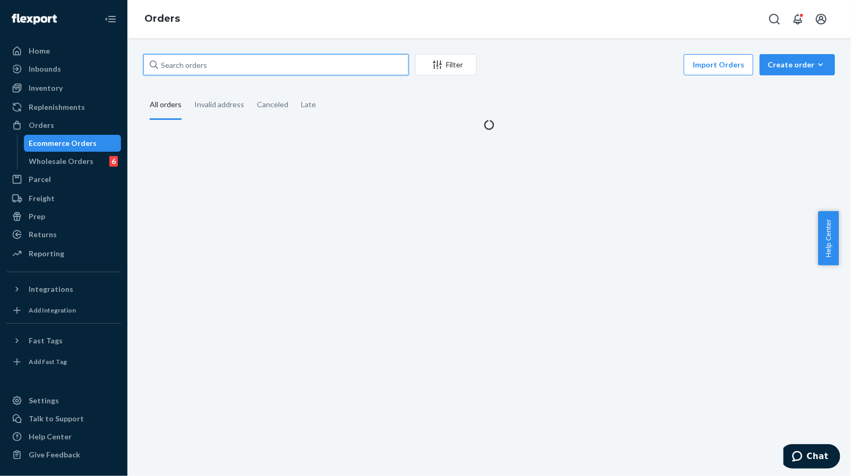
paste input "MU02415483015"
type input "MU02415483015"
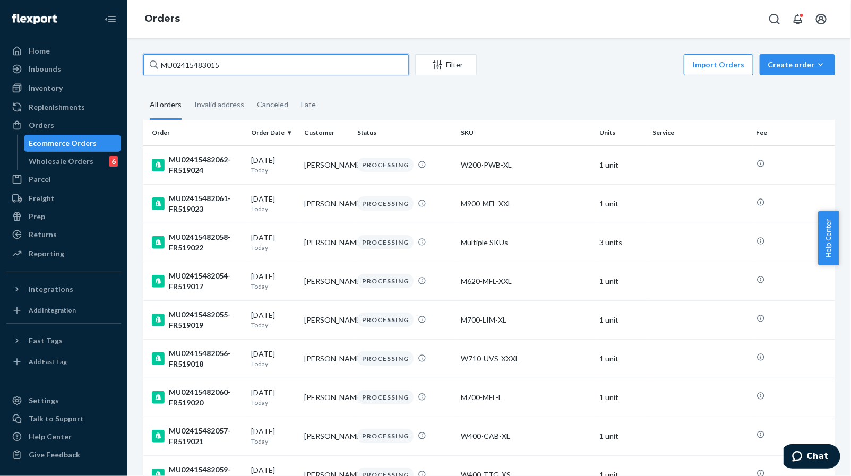
click at [329, 63] on input "MU02415483015" at bounding box center [275, 64] width 265 height 21
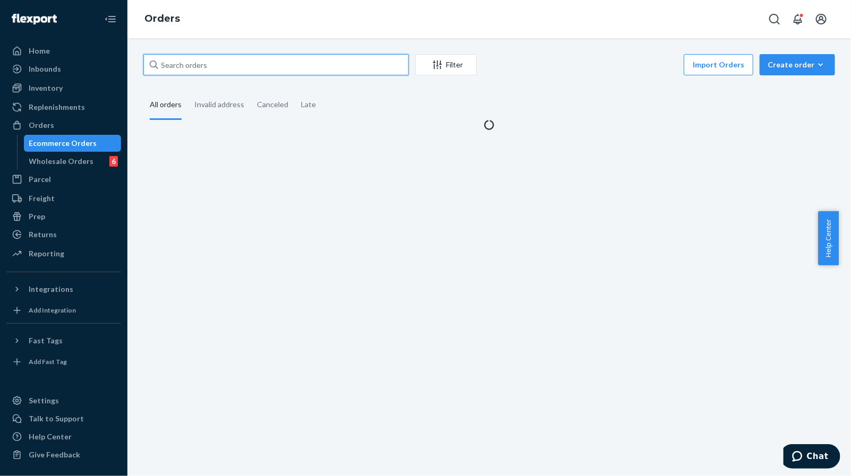
paste input "MU02415483015"
type input "MU02415483015"
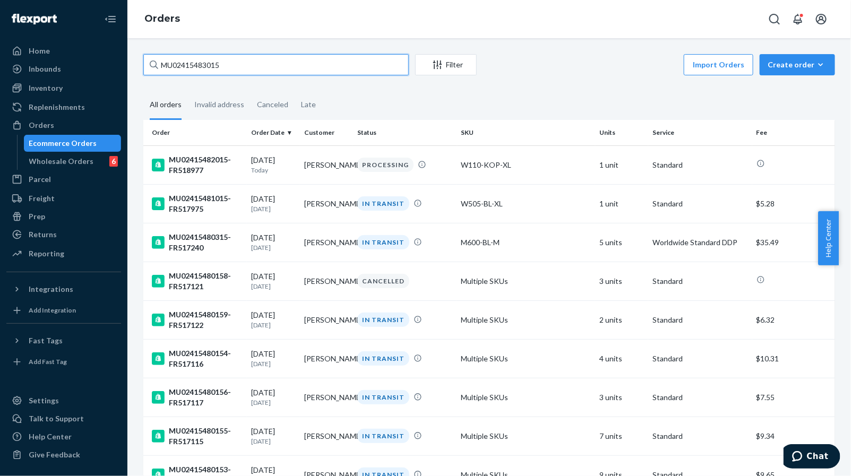
click at [353, 61] on input "MU02415483015" at bounding box center [275, 64] width 265 height 21
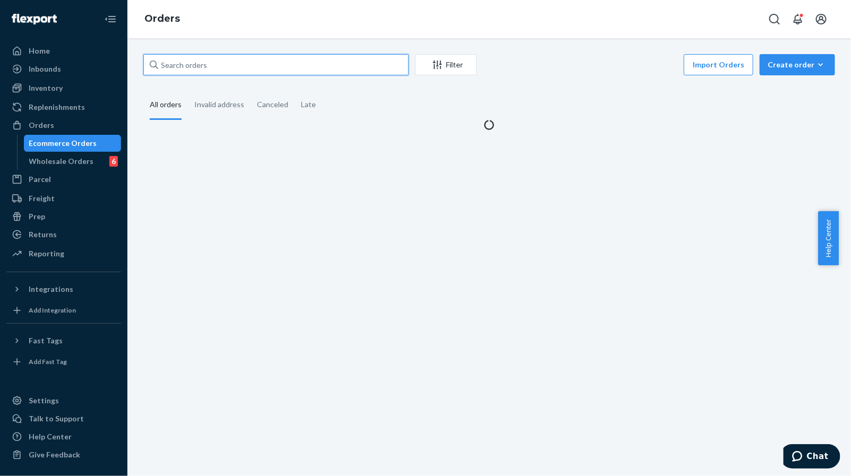
paste input "MU02415482493"
type input "MU02415482493"
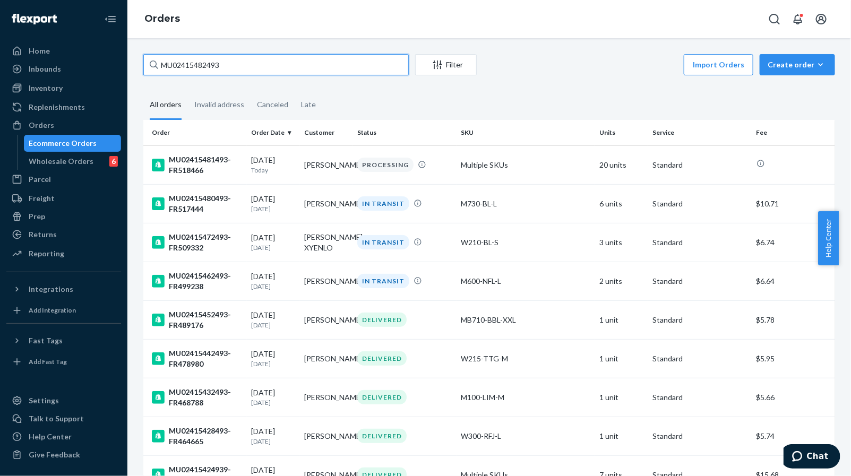
click at [349, 59] on input "MU02415482493" at bounding box center [275, 64] width 265 height 21
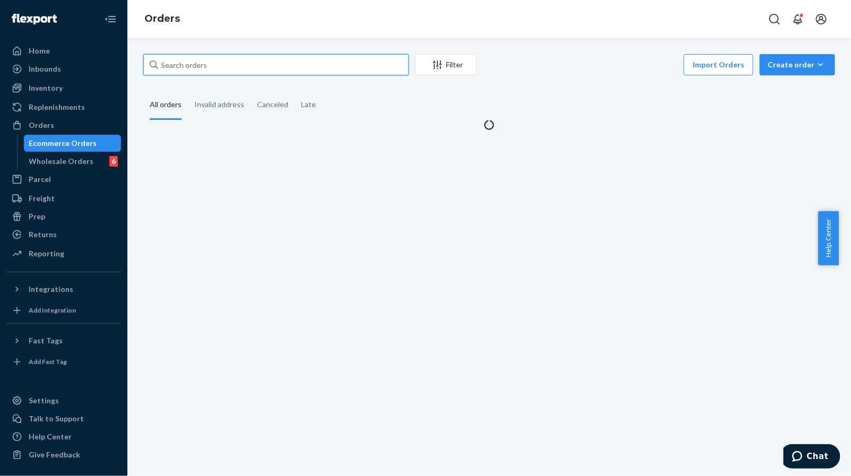
paste input "MU02415483015"
type input "MU02415483015"
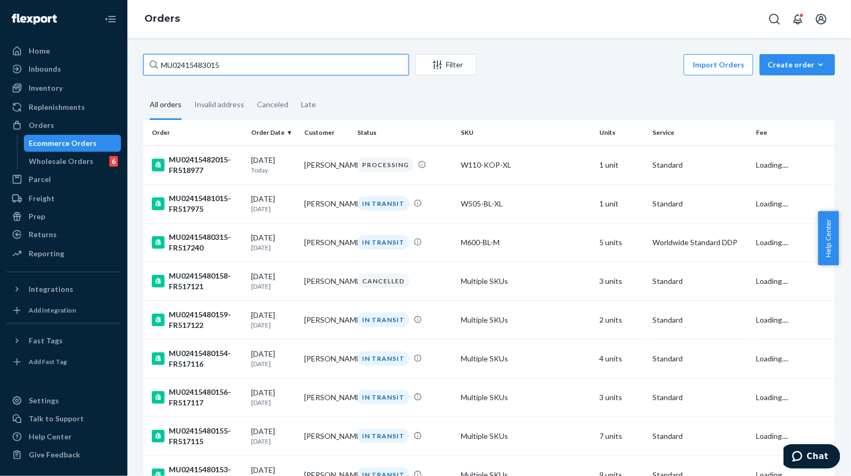
click at [329, 68] on input "MU02415483015" at bounding box center [275, 64] width 265 height 21
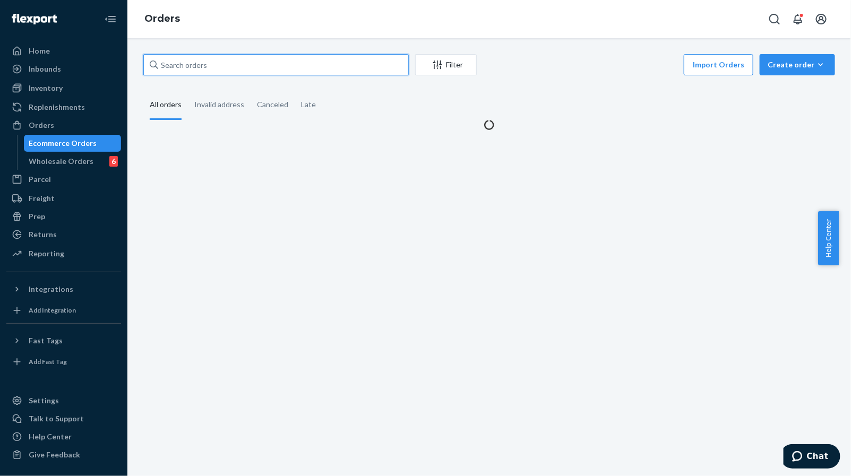
paste input "MU02415483015"
type input "MU02415483015"
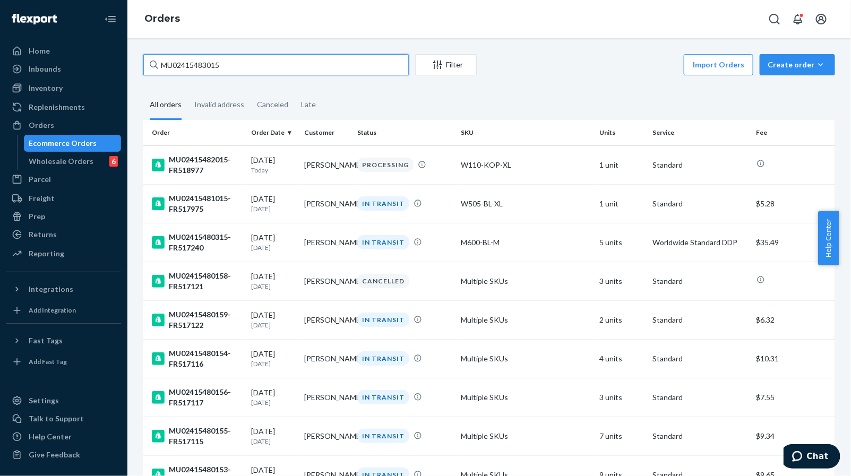
click at [294, 70] on input "MU02415483015" at bounding box center [275, 64] width 265 height 21
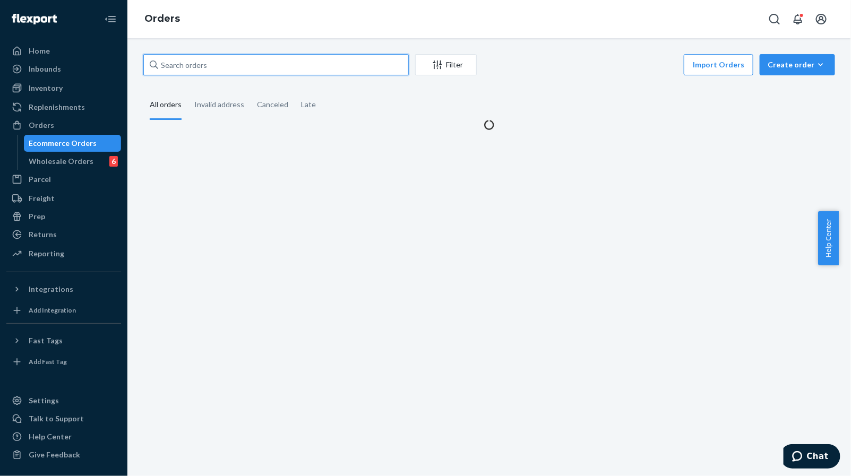
paste input "MU02415482738"
type input "MU02415482738"
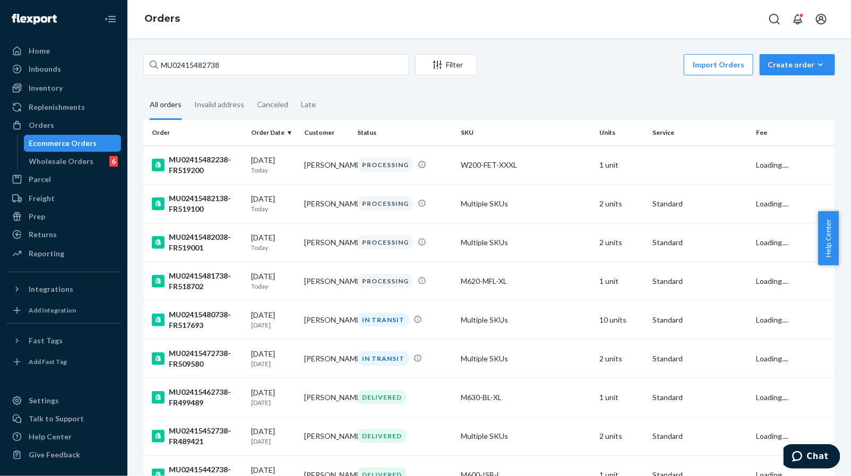
click at [293, 75] on div "MU02415482738 Filter Import Orders Create order Ecommerce order Removal order" at bounding box center [489, 66] width 692 height 24
click at [294, 70] on input "MU02415482738" at bounding box center [275, 64] width 265 height 21
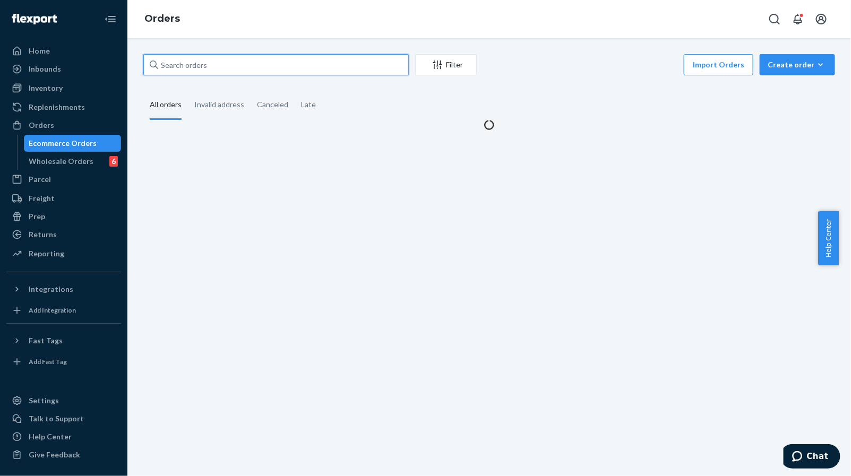
paste input "MU02415482738"
type input "MU02415482738"
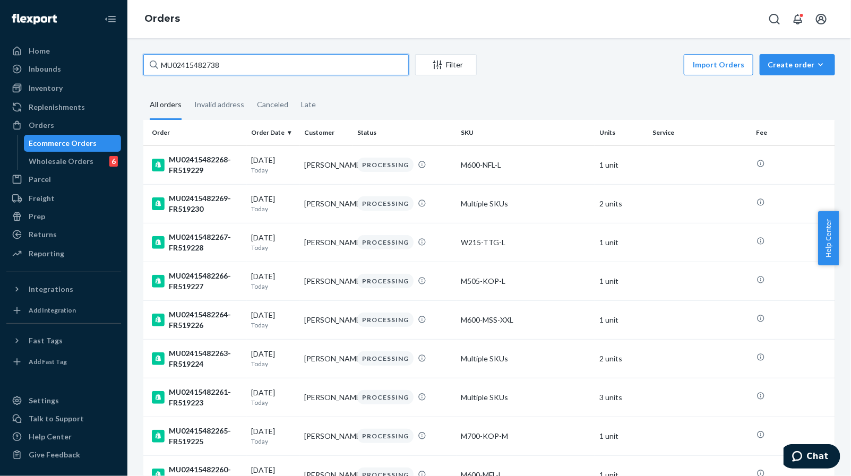
click at [226, 65] on input "MU02415482738" at bounding box center [275, 64] width 265 height 21
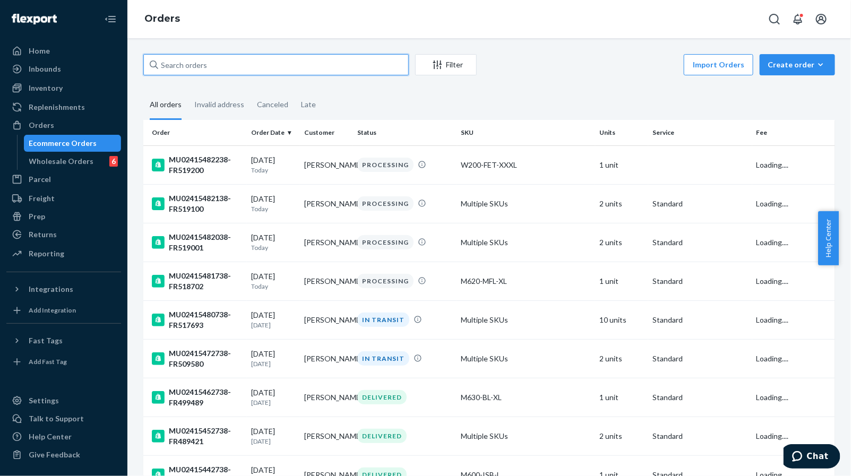
paste input "MU02415482738"
type input "MU02415482738"
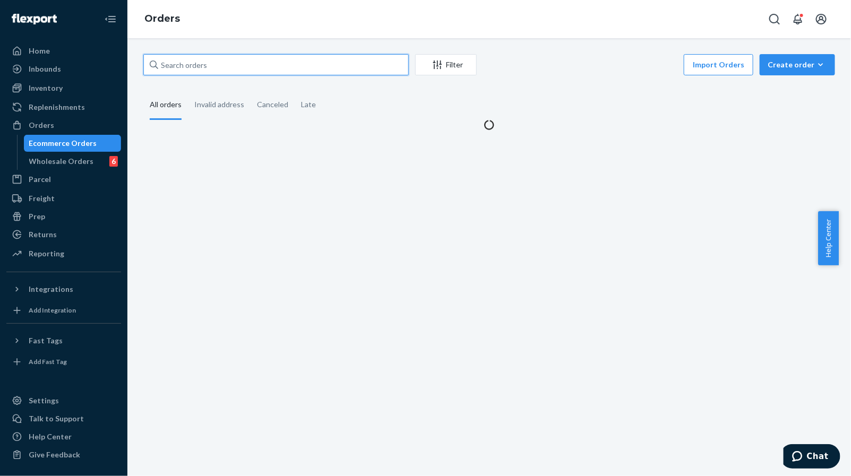
paste input "MU02415482738"
type input "MU02415482738"
paste input "MU02415482738"
type input "MU02415482738"
paste input "MU02415482738"
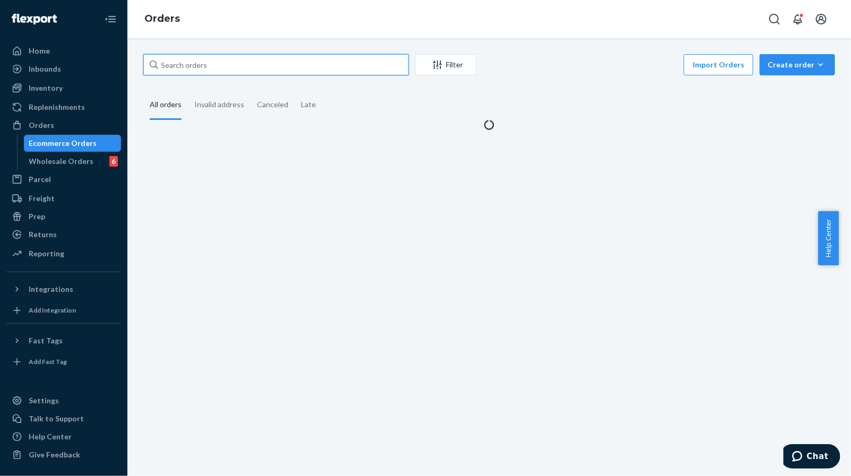
type input "MU02415482738"
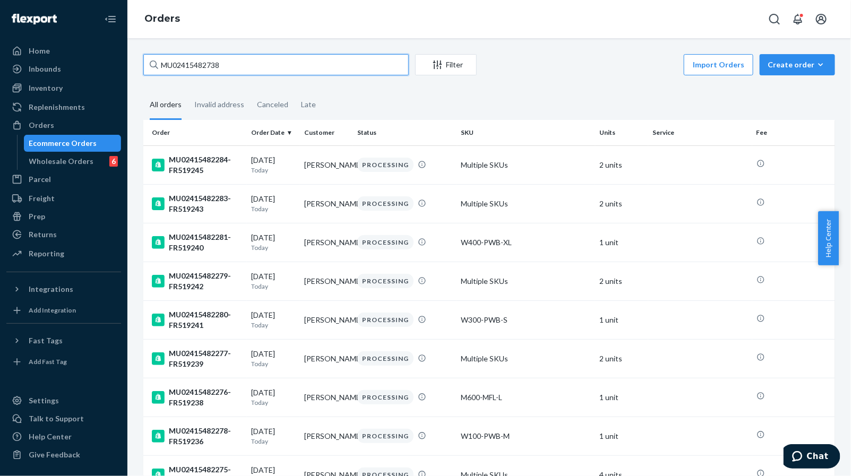
click at [226, 65] on input "MU02415482738" at bounding box center [275, 64] width 265 height 21
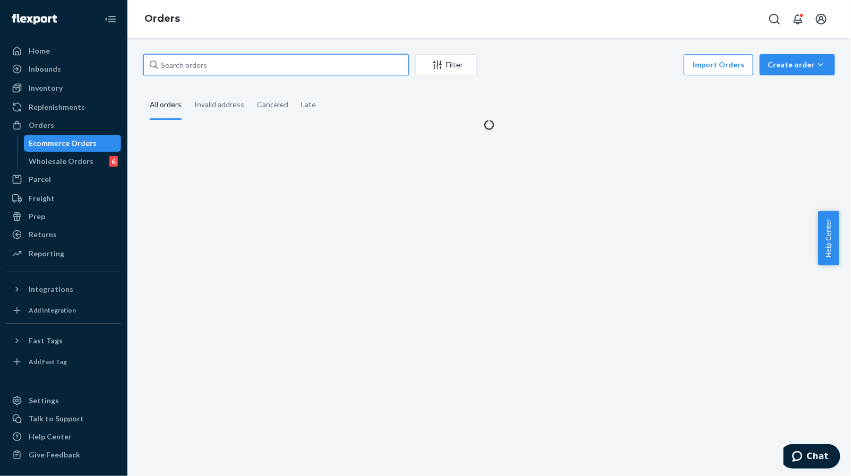
paste input "MU02415482738"
type input "MU02415482738"
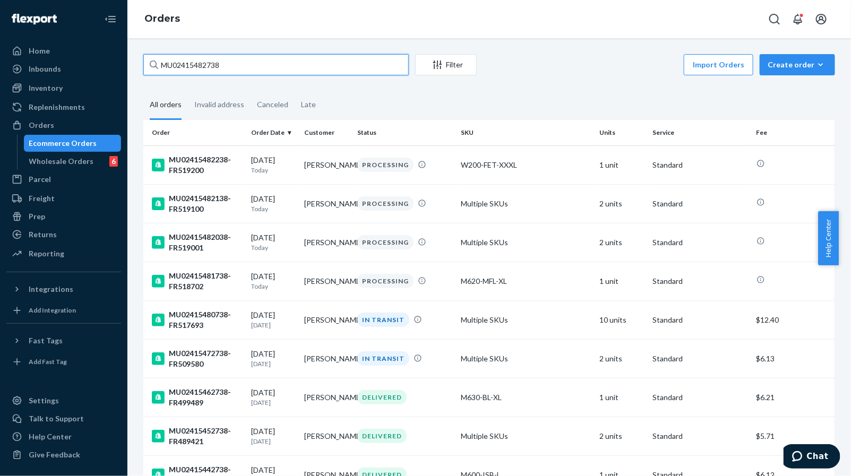
click at [220, 63] on input "MU02415482738" at bounding box center [275, 64] width 265 height 21
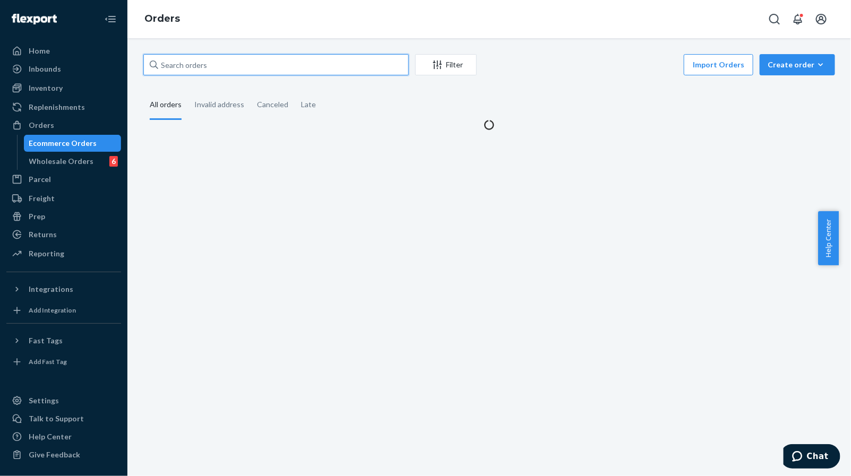
paste input "MU02415482738"
type input "MU02415482738"
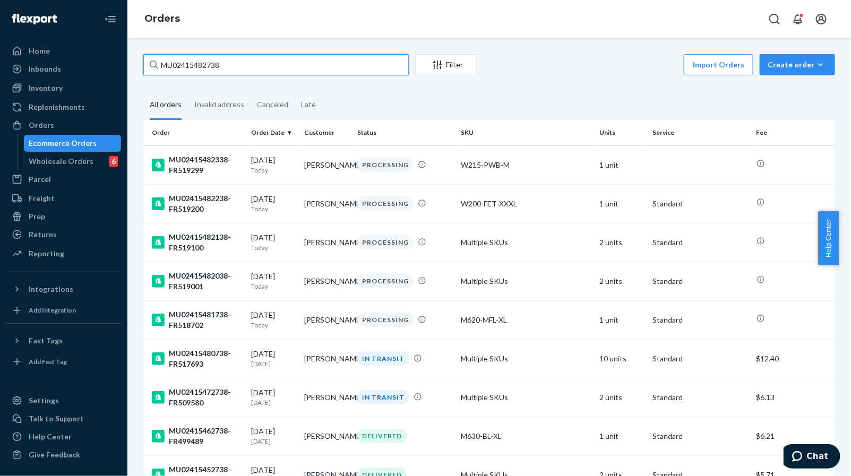
click at [251, 64] on input "MU02415482738" at bounding box center [275, 64] width 265 height 21
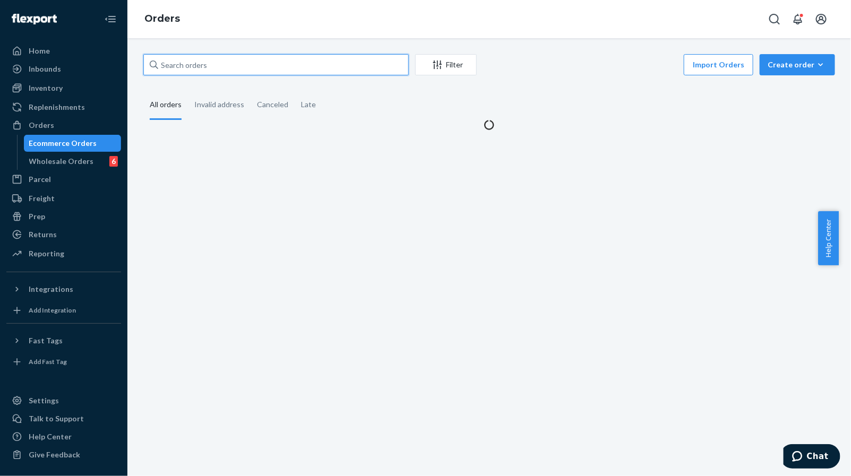
paste input "MU02415482738"
type input "MU02415482738"
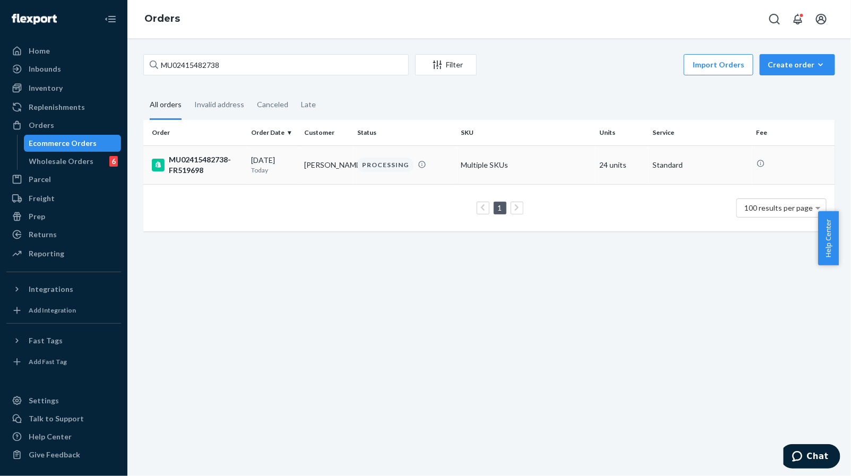
click at [302, 153] on td "[PERSON_NAME]" at bounding box center [326, 164] width 53 height 39
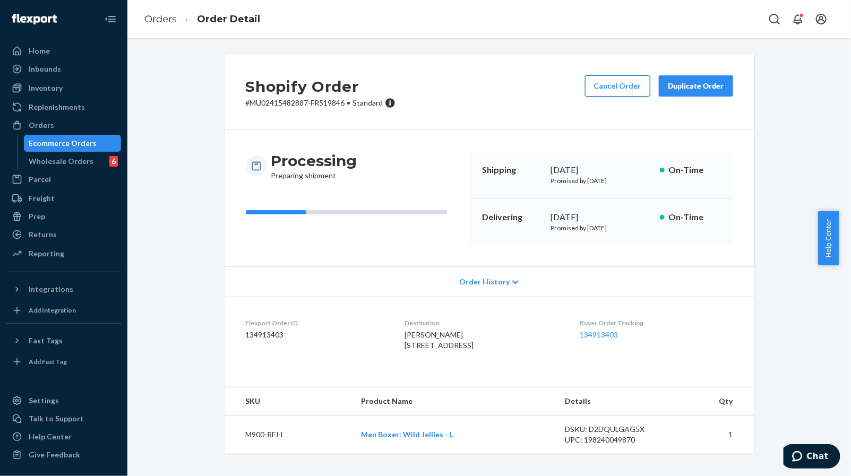
click at [596, 84] on button "Cancel Order" at bounding box center [617, 85] width 65 height 21
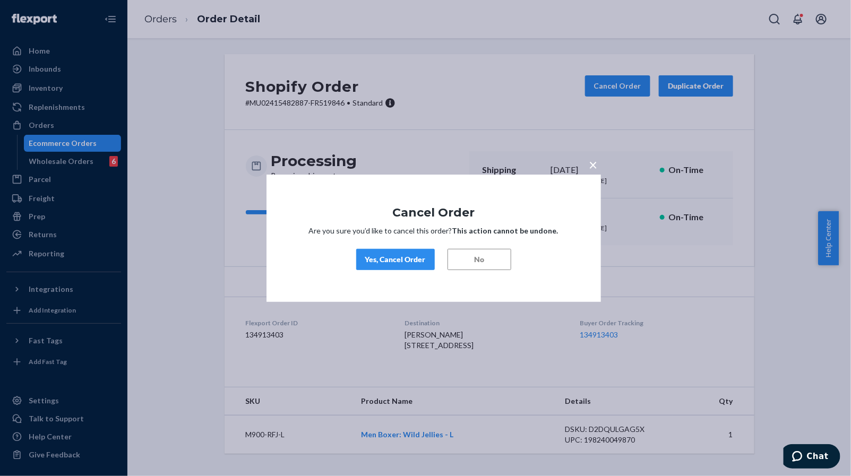
click at [373, 262] on div "Yes, Cancel Order" at bounding box center [395, 259] width 61 height 11
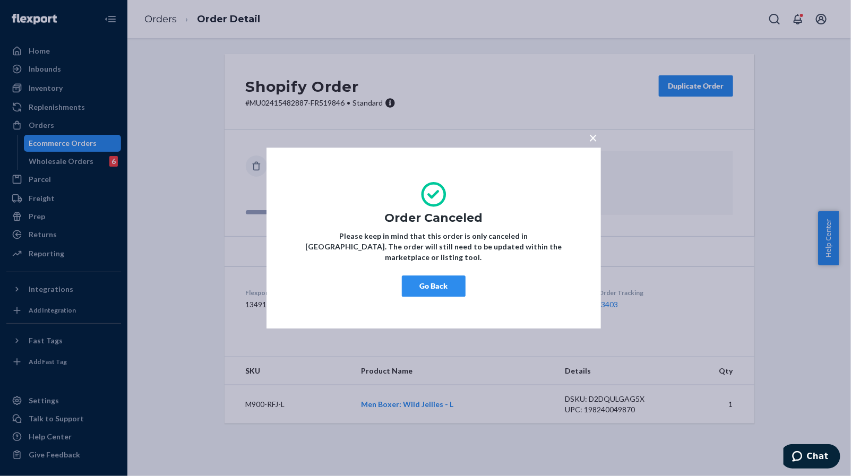
click at [423, 285] on button "Go Back" at bounding box center [434, 286] width 64 height 21
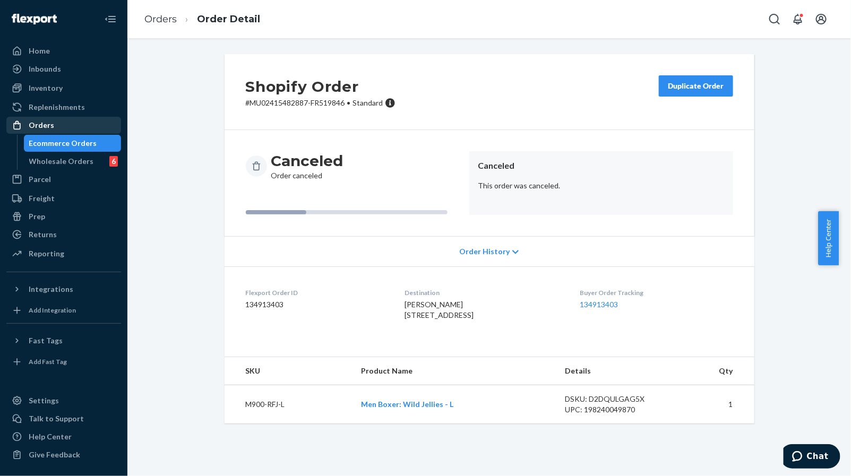
click at [73, 127] on div "Orders" at bounding box center [63, 125] width 113 height 15
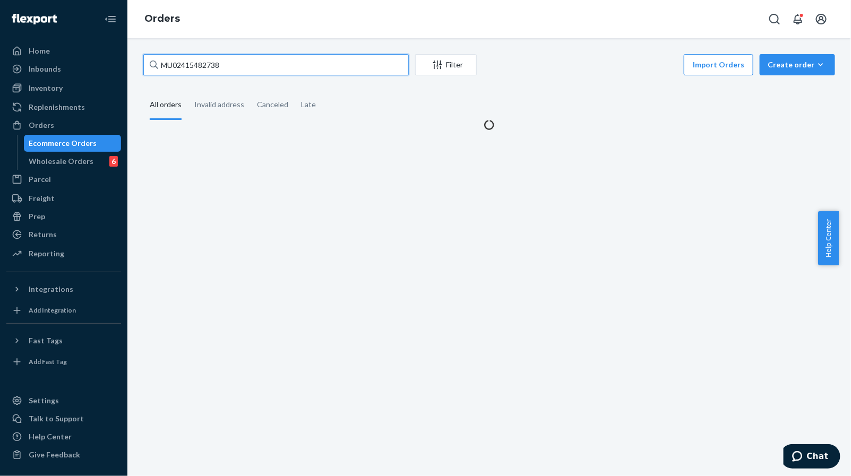
click at [322, 66] on input "MU02415482738" at bounding box center [275, 64] width 265 height 21
paste input "MU02415483015"
type input "MU02415483015"
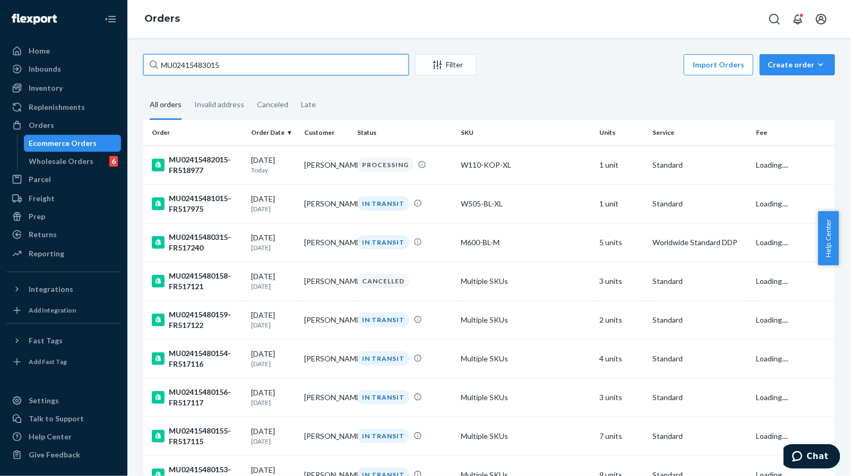
click at [271, 68] on input "MU02415483015" at bounding box center [275, 64] width 265 height 21
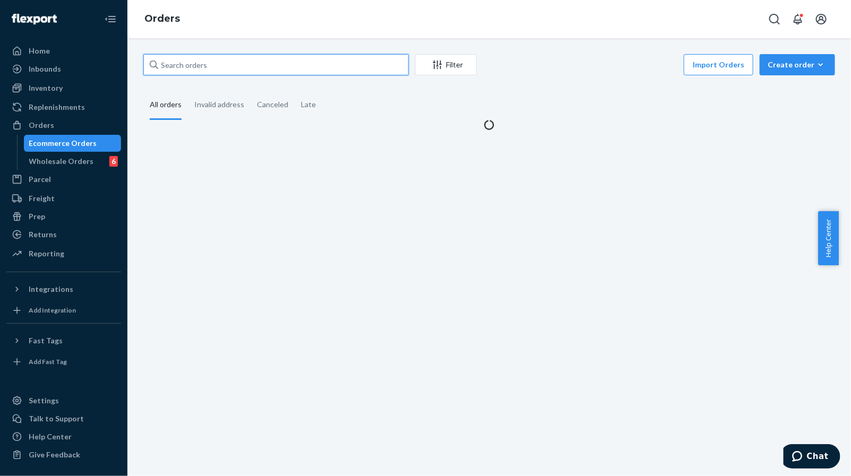
paste input "MU02415483015"
type input "MU02415483015"
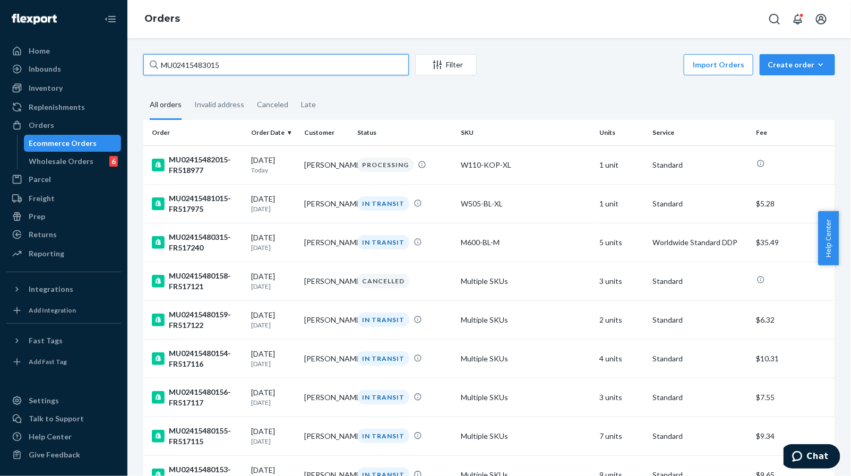
click at [335, 66] on input "MU02415483015" at bounding box center [275, 64] width 265 height 21
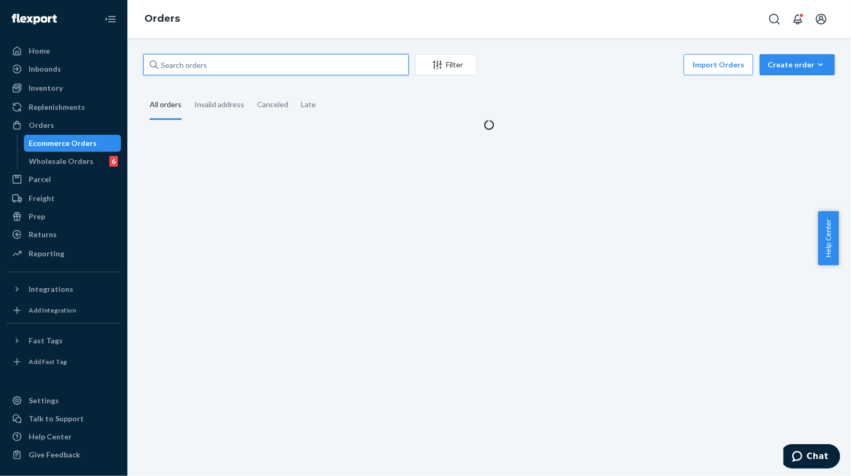
paste input "MU02415482493"
type input "MU02415482493"
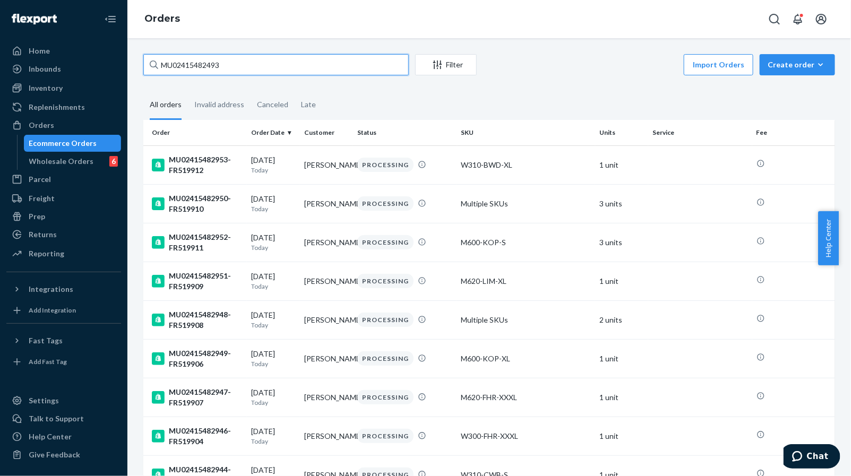
click at [325, 70] on input "MU02415482493" at bounding box center [275, 64] width 265 height 21
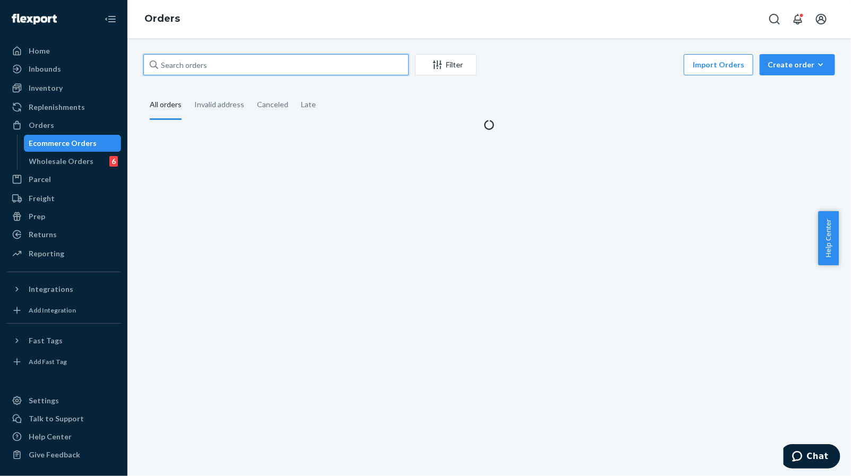
paste input "MU02415482493"
type input "MU02415482493"
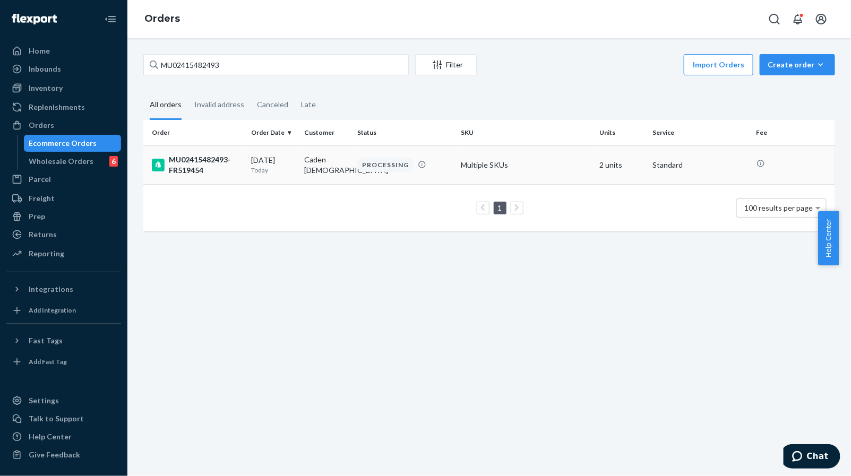
click at [337, 168] on td "Caden [DEMOGRAPHIC_DATA]" at bounding box center [326, 164] width 53 height 39
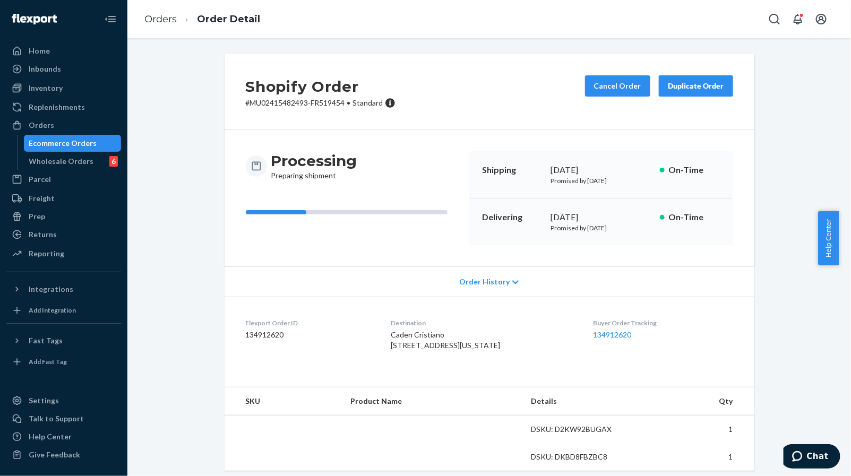
click at [302, 262] on div "Processing Preparing shipment Shipping [DATE] Promised by [DATE] On-Time Delive…" at bounding box center [490, 198] width 530 height 136
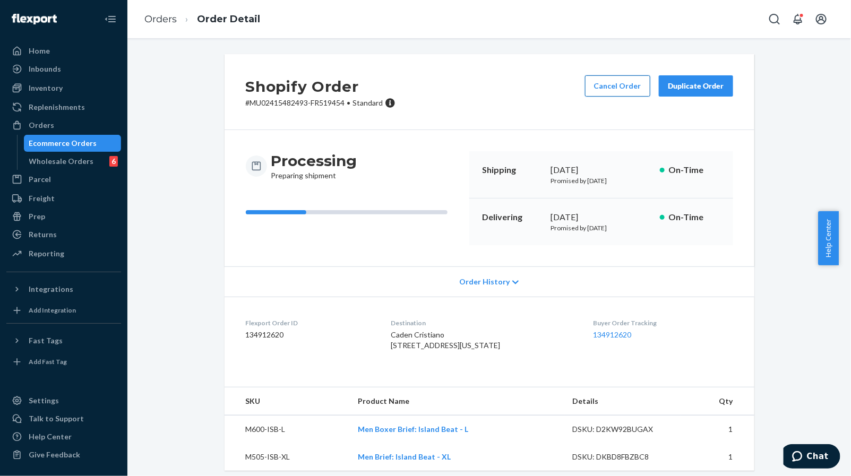
click at [589, 91] on button "Cancel Order" at bounding box center [617, 85] width 65 height 21
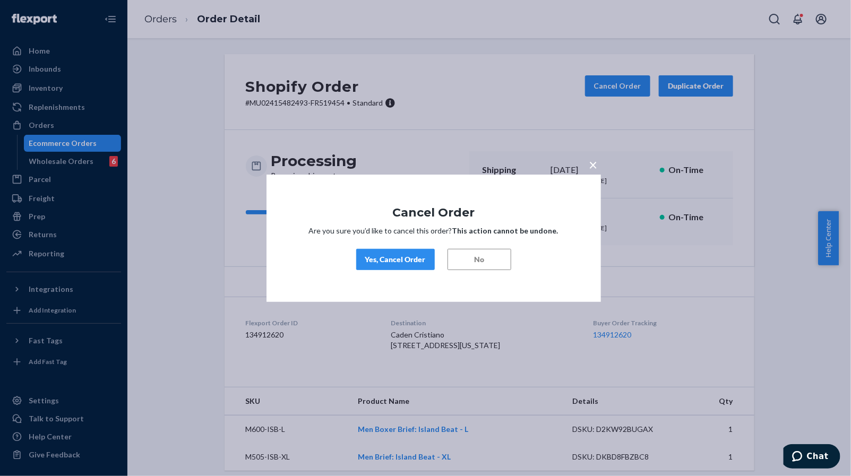
click at [416, 245] on div "× Cancel Order Are you sure you’d like to cancel this order? This action cannot…" at bounding box center [434, 237] width 334 height 127
click at [409, 263] on div "Yes, Cancel Order" at bounding box center [395, 259] width 61 height 11
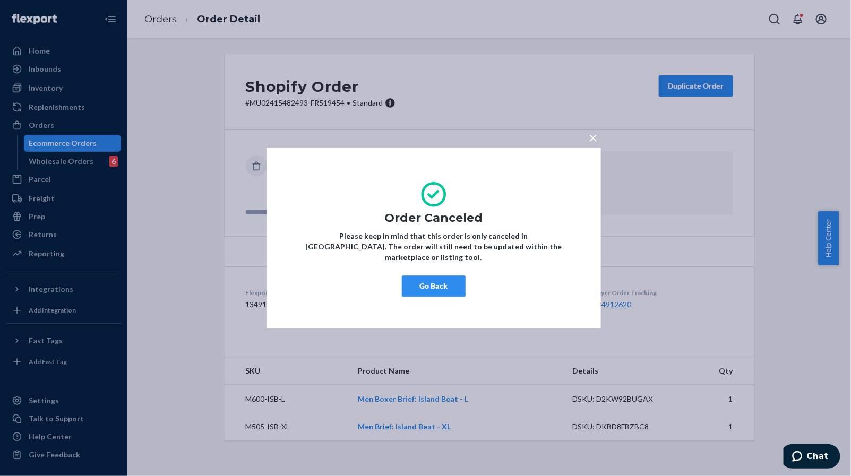
drag, startPoint x: 413, startPoint y: 286, endPoint x: 655, endPoint y: 365, distance: 254.4
click at [413, 286] on button "Go Back" at bounding box center [434, 286] width 64 height 21
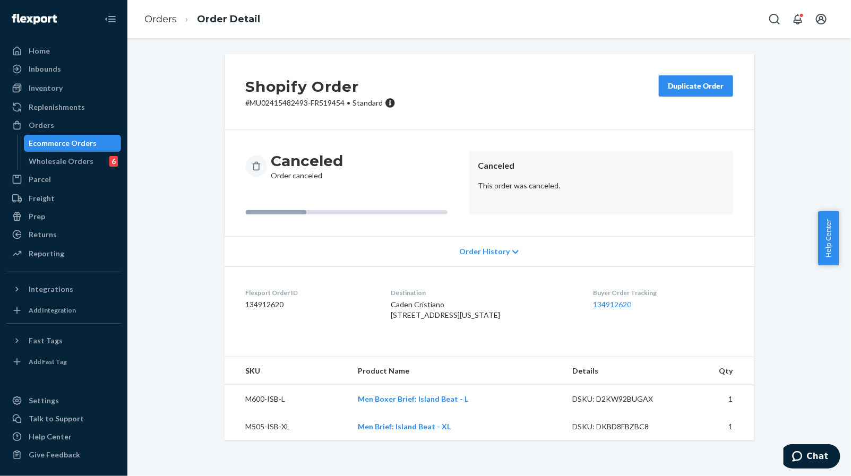
drag, startPoint x: 82, startPoint y: 132, endPoint x: 126, endPoint y: 130, distance: 44.1
click at [82, 132] on div "Orders" at bounding box center [63, 125] width 113 height 15
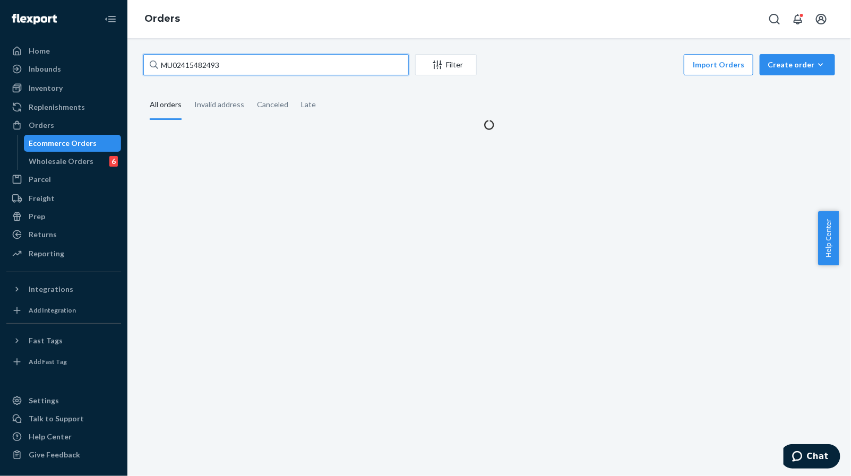
click at [246, 56] on input "MU02415482493" at bounding box center [275, 64] width 265 height 21
paste input "MU02415483015"
type input "MU02415483015"
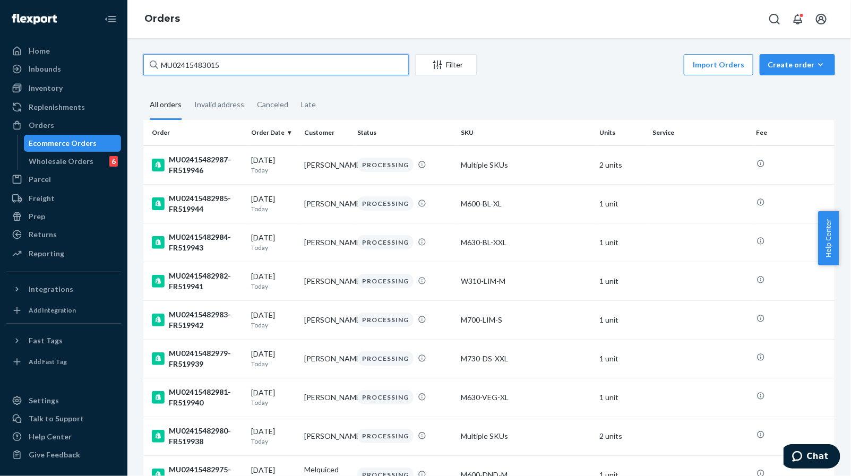
click at [259, 70] on input "MU02415483015" at bounding box center [275, 64] width 265 height 21
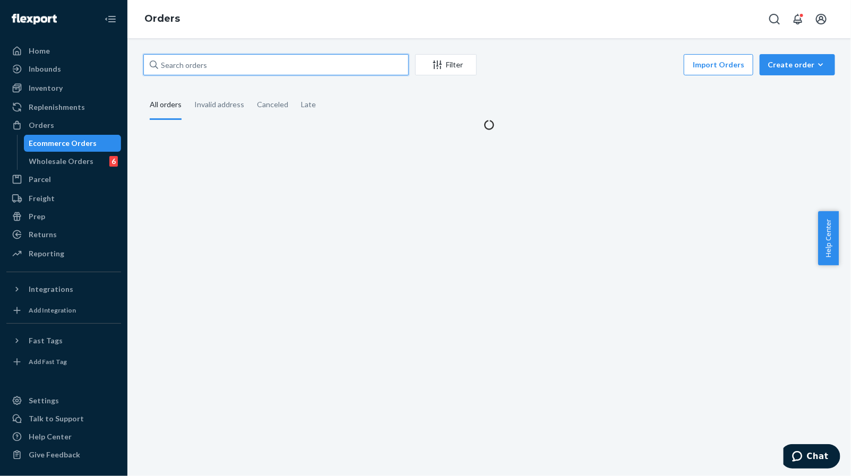
paste input "MU02415483015"
type input "MU02415483015"
paste input "MU02415483015"
type input "MU02415483015"
paste input "MU02415483015"
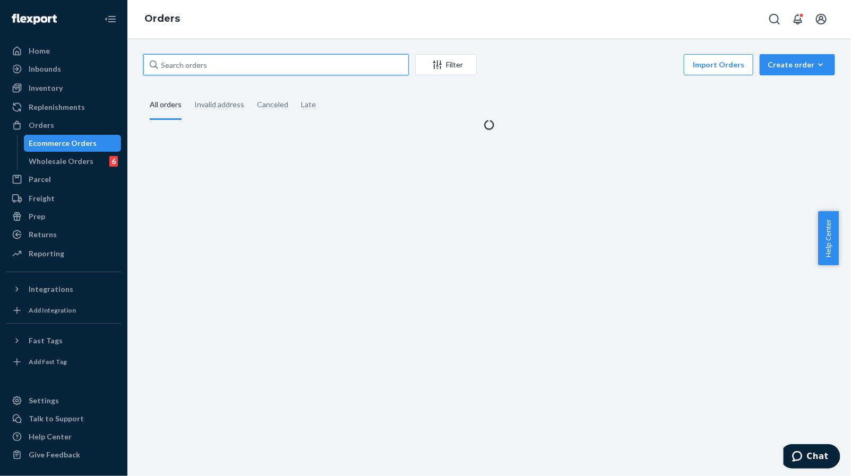
type input "MU02415483015"
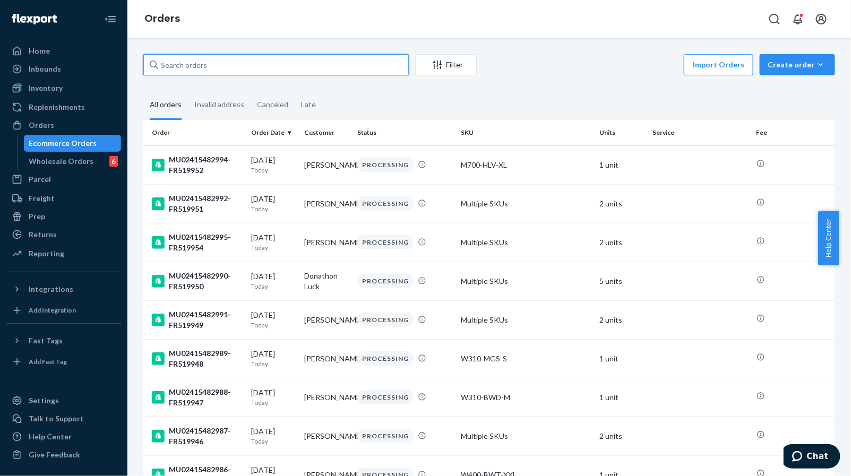
paste input "MU02415483015"
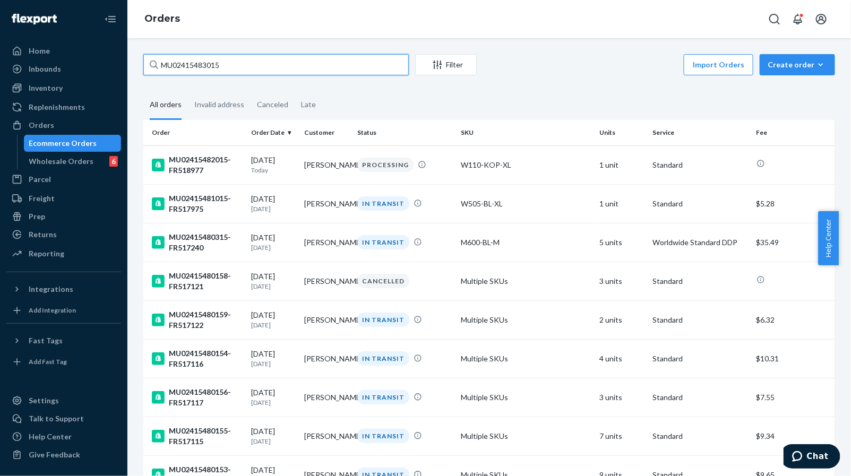
click at [352, 70] on input "MU02415483015" at bounding box center [275, 64] width 265 height 21
paste input "2738"
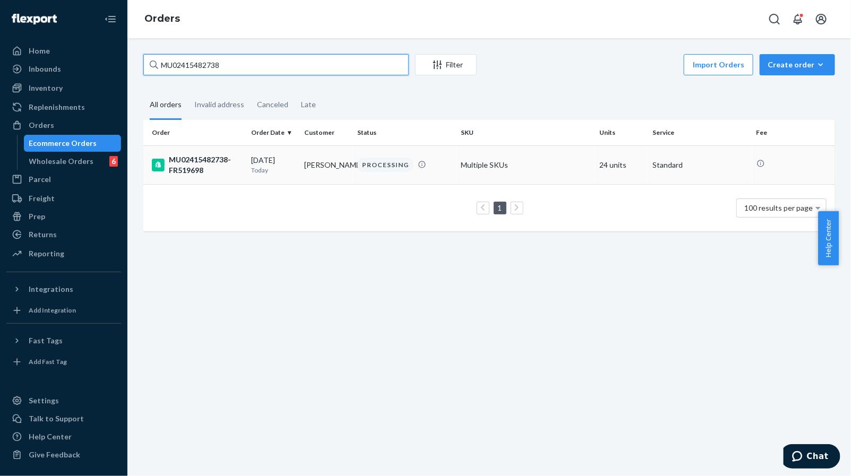
type input "MU02415482738"
click at [325, 178] on td "[PERSON_NAME]" at bounding box center [326, 164] width 53 height 39
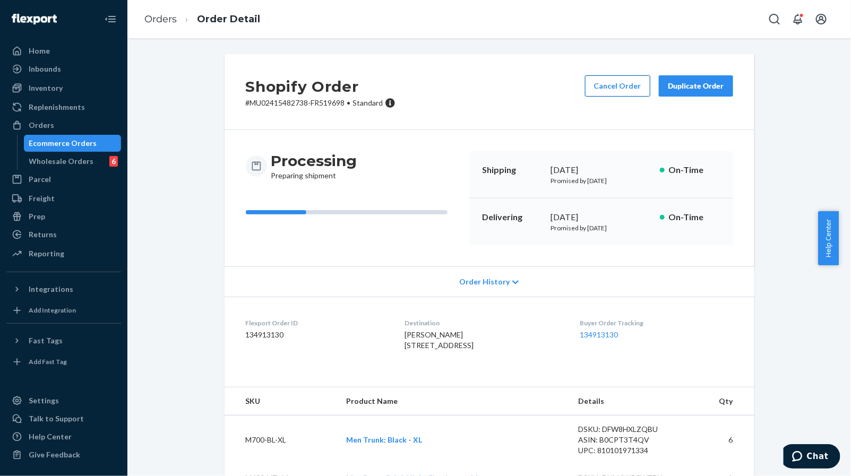
click at [591, 90] on button "Cancel Order" at bounding box center [617, 85] width 65 height 21
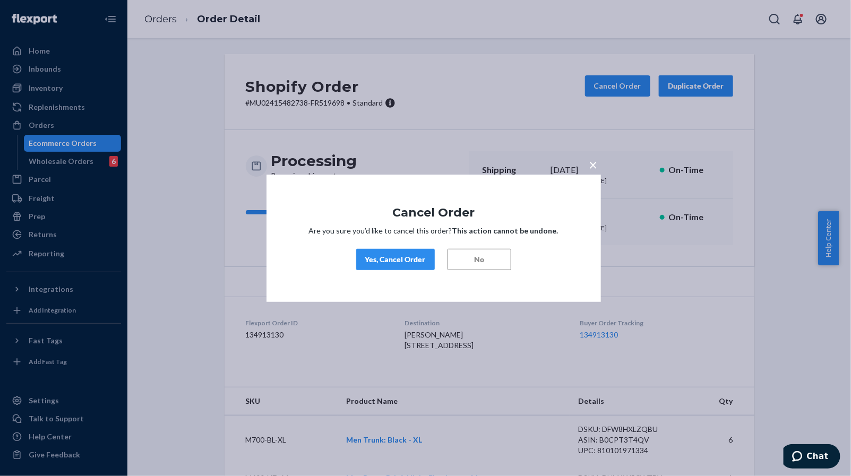
click at [410, 261] on div "Yes, Cancel Order" at bounding box center [395, 259] width 61 height 11
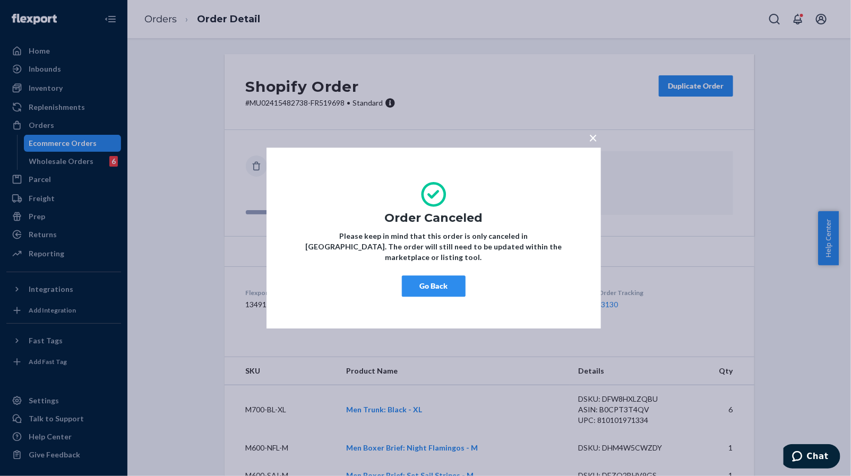
click at [443, 282] on button "Go Back" at bounding box center [434, 286] width 64 height 21
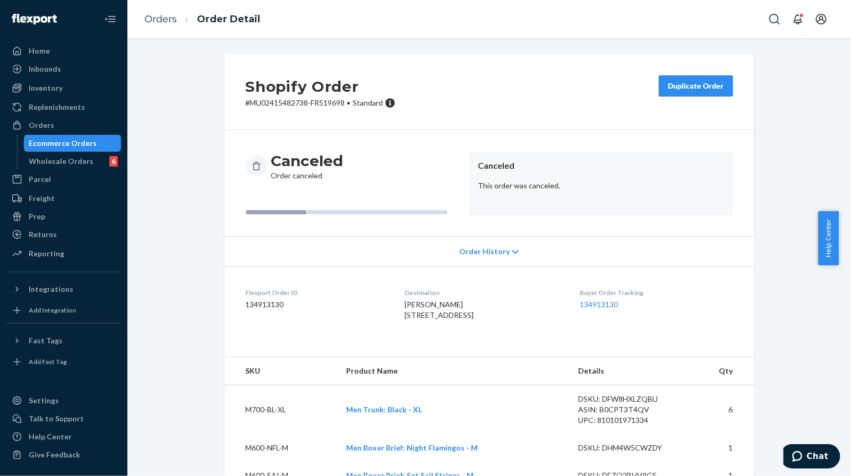
click at [468, 252] on span "Order History" at bounding box center [484, 251] width 50 height 11
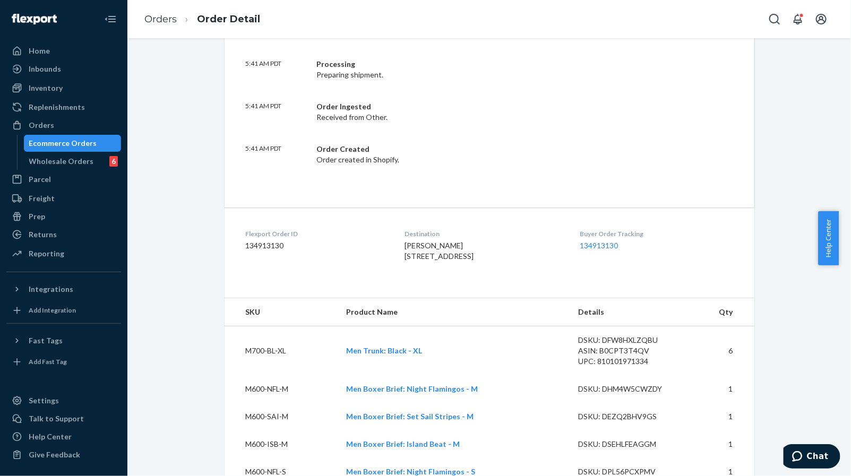
scroll to position [466, 0]
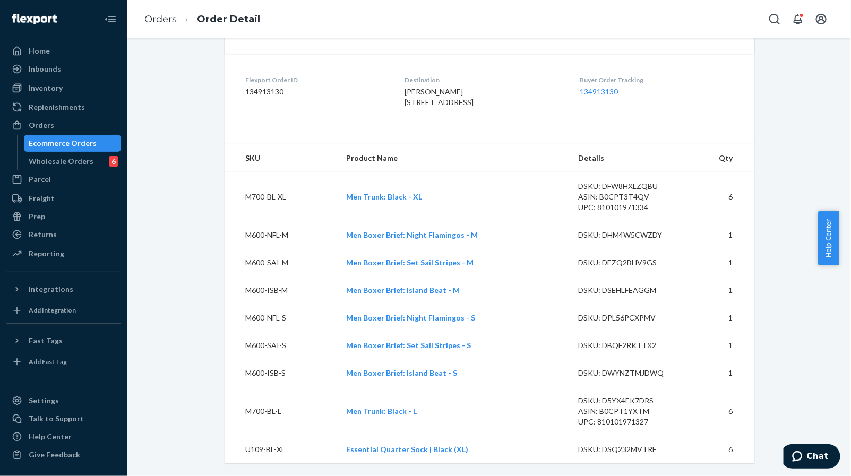
click at [186, 304] on div "Shopify Order # MU02415482738-FR519698 • Standard Duplicate Order Canceled Orde…" at bounding box center [489, 43] width 708 height 866
